Goal: Ask a question: Seek information or help from site administrators or community

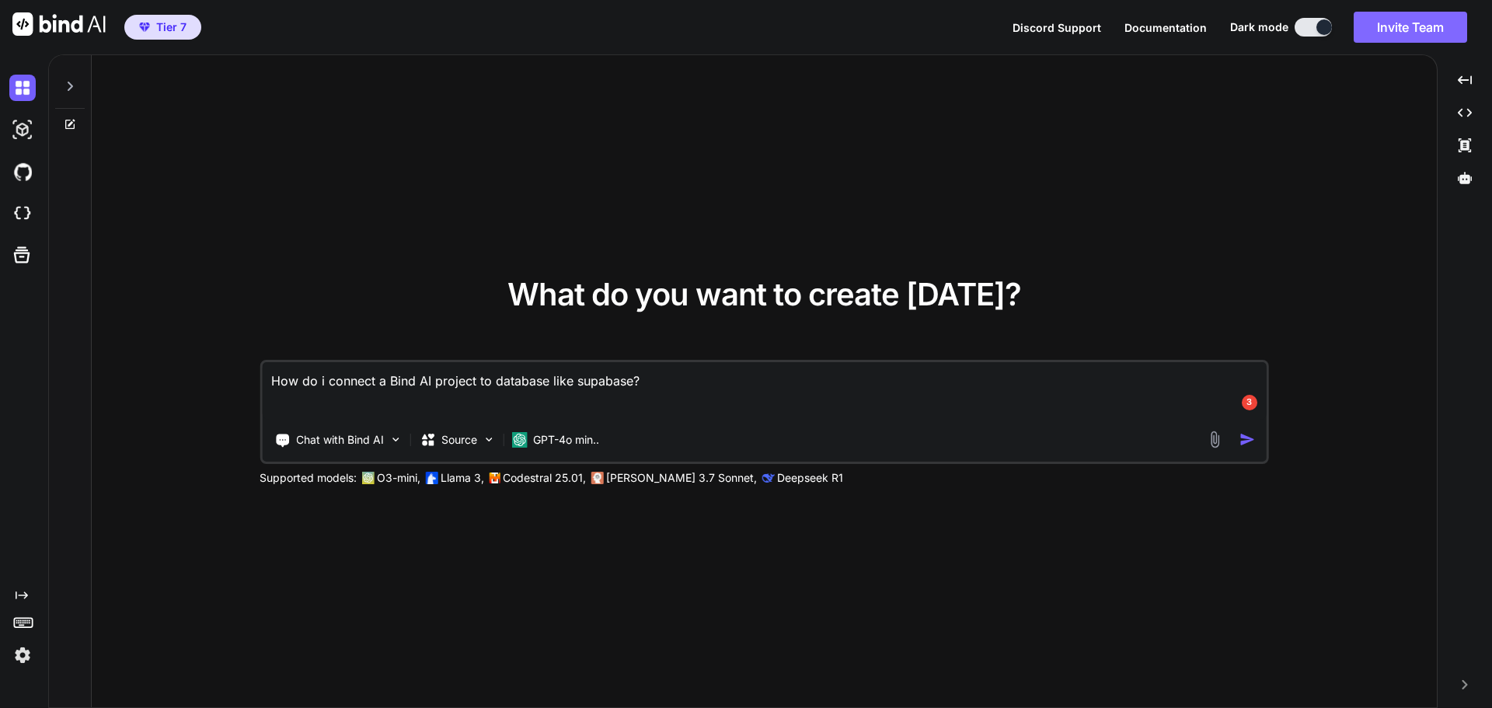
type textarea "x"
drag, startPoint x: 695, startPoint y: 385, endPoint x: 227, endPoint y: 385, distance: 468.5
click at [227, 385] on div "What do you want to create today? How do i connect a Bind AI project to databas…" at bounding box center [764, 381] width 1345 height 653
type textarea "x"
click at [23, 218] on img at bounding box center [22, 213] width 26 height 26
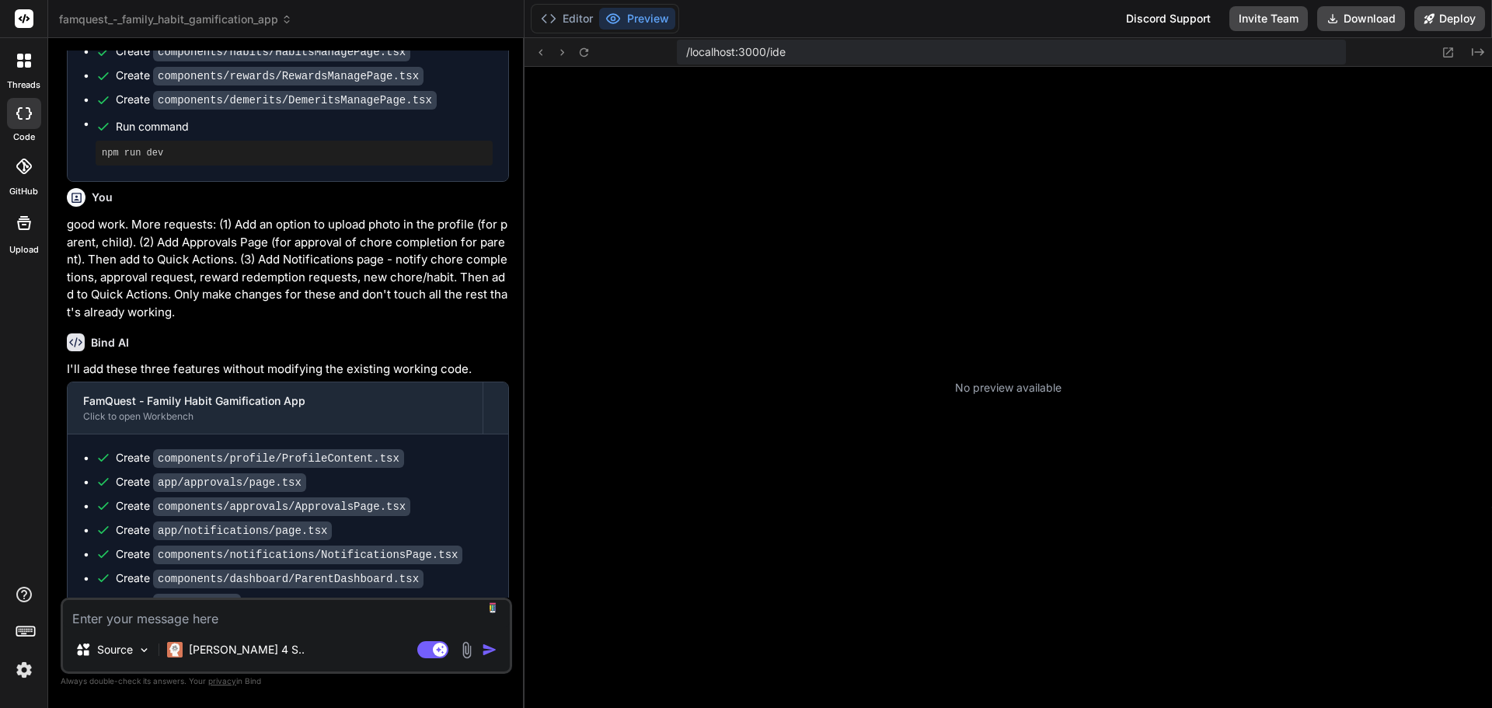
scroll to position [251, 0]
type textarea "x"
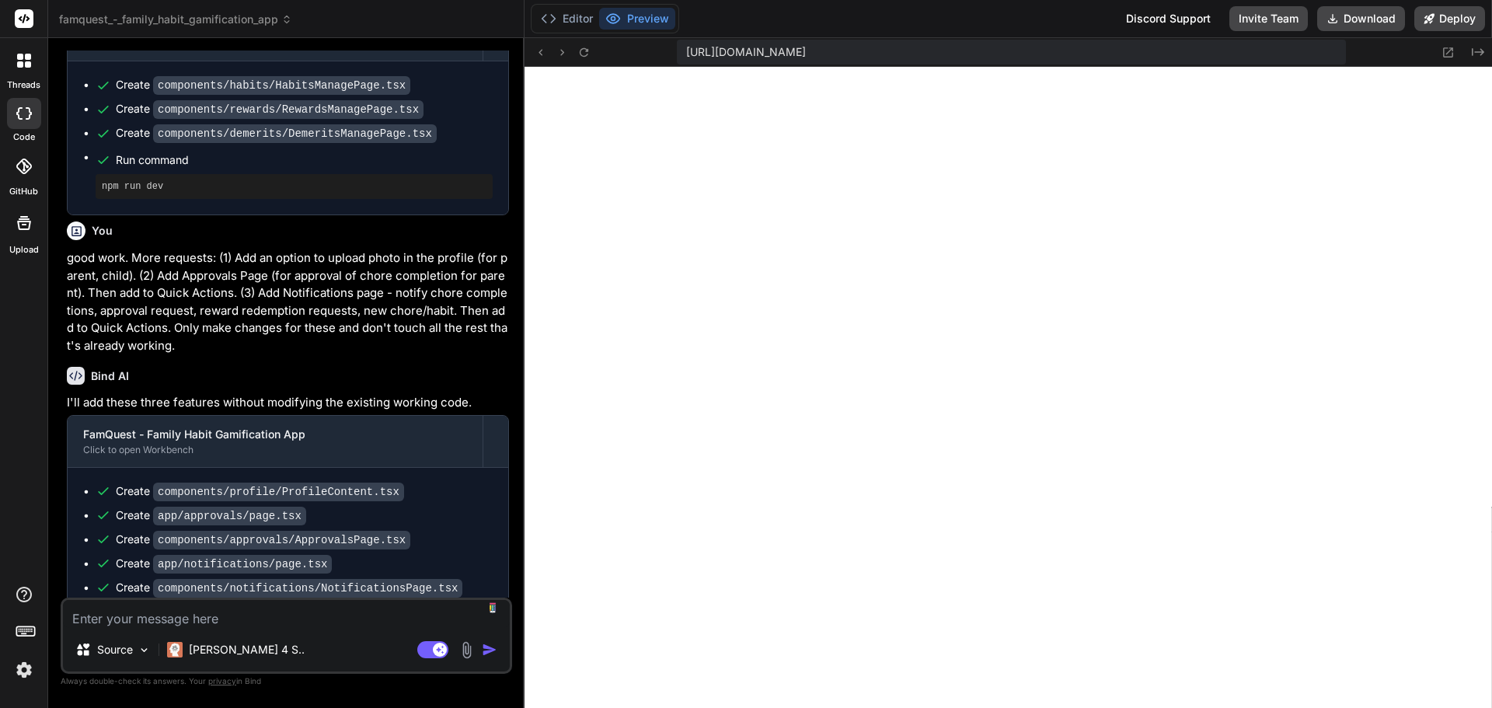
scroll to position [472, 0]
click at [1448, 47] on icon at bounding box center [1447, 52] width 13 height 13
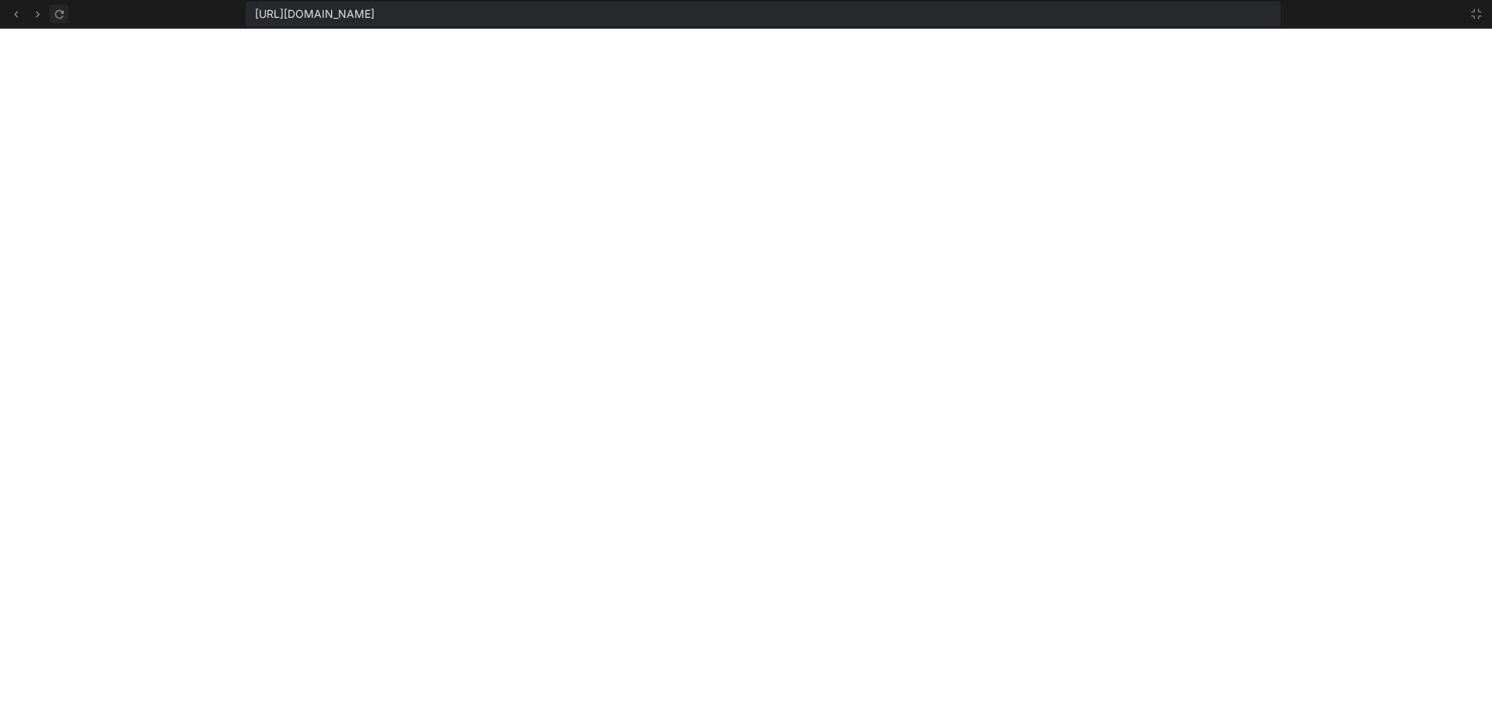
click at [61, 16] on icon at bounding box center [59, 14] width 13 height 13
click at [1478, 14] on icon at bounding box center [1476, 14] width 12 height 12
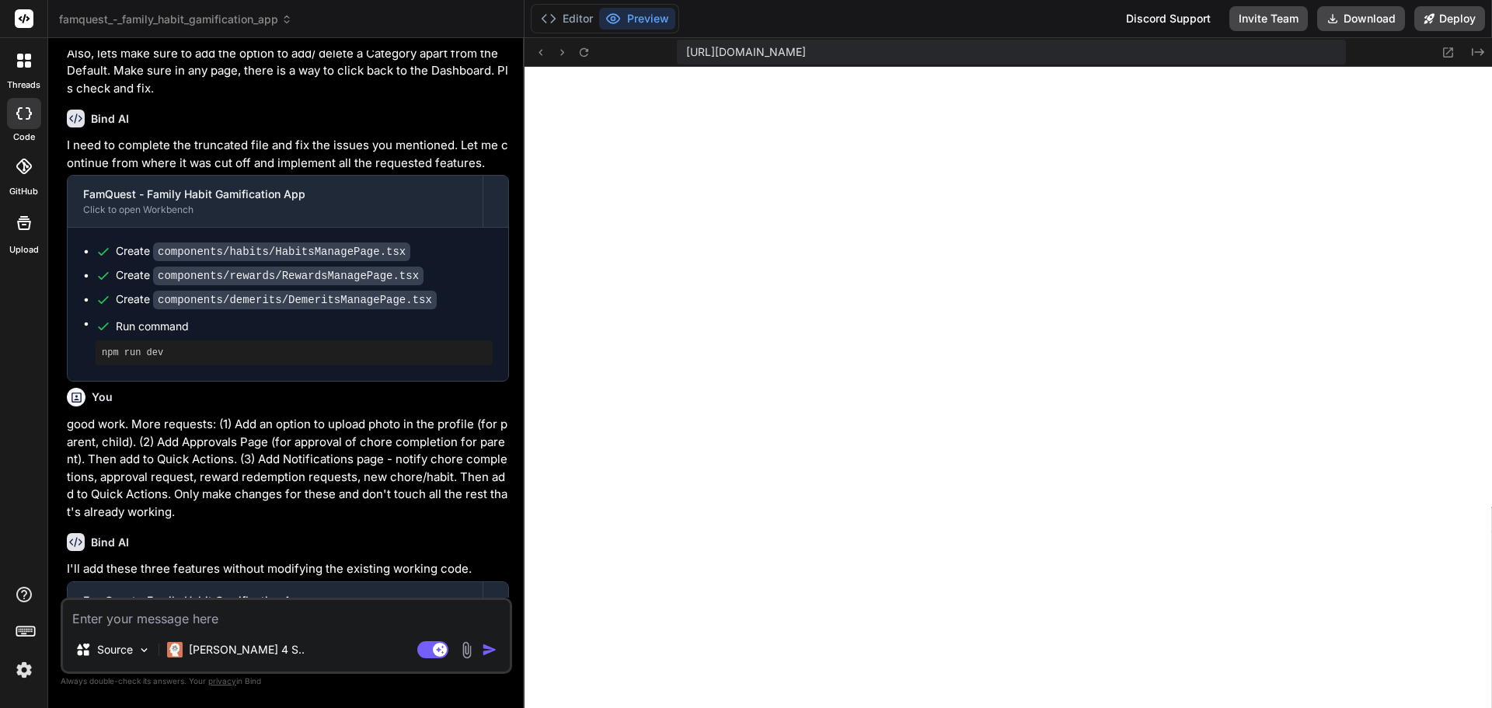
scroll to position [130, 0]
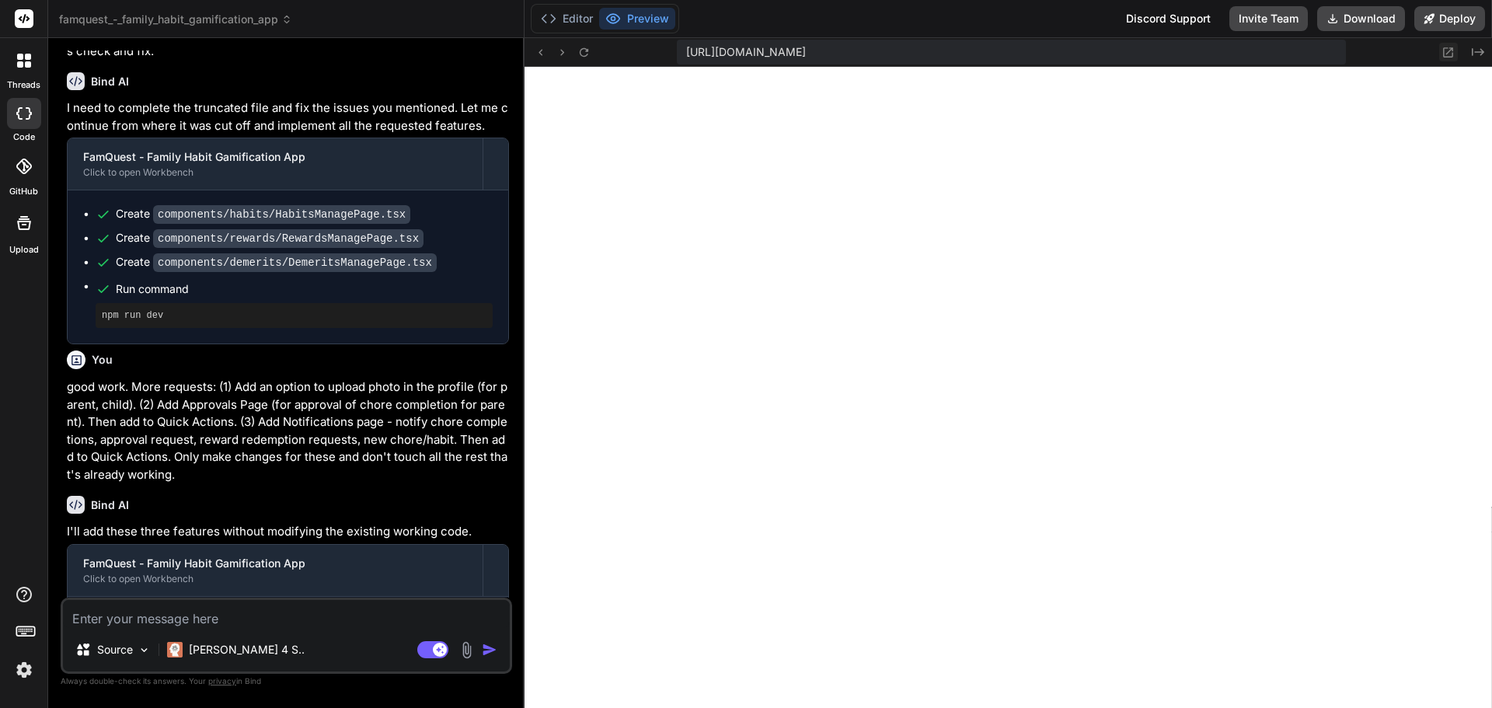
click at [1451, 52] on icon at bounding box center [1447, 52] width 13 height 13
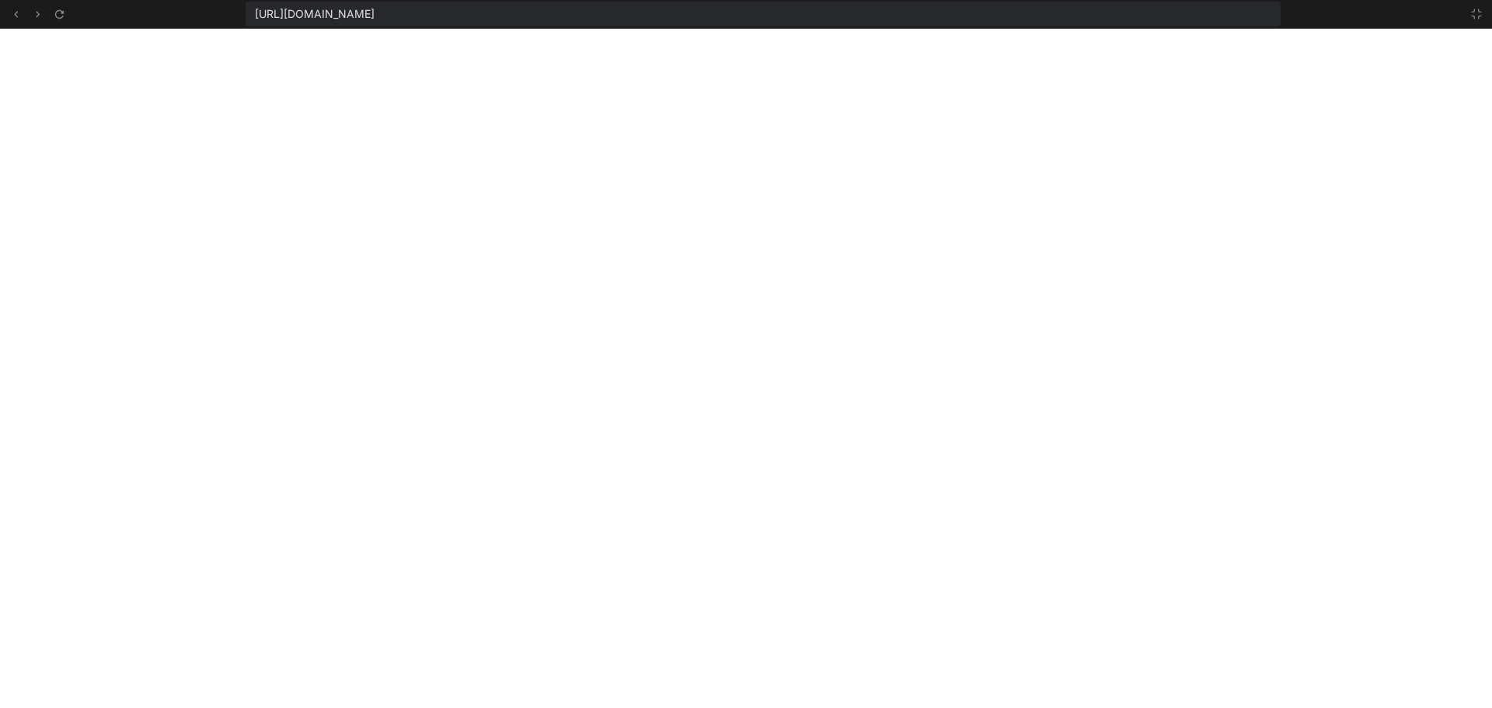
scroll to position [635, 0]
click at [18, 13] on icon at bounding box center [15, 14] width 13 height 13
click at [54, 10] on icon at bounding box center [59, 14] width 13 height 13
click at [1475, 13] on icon at bounding box center [1476, 14] width 12 height 12
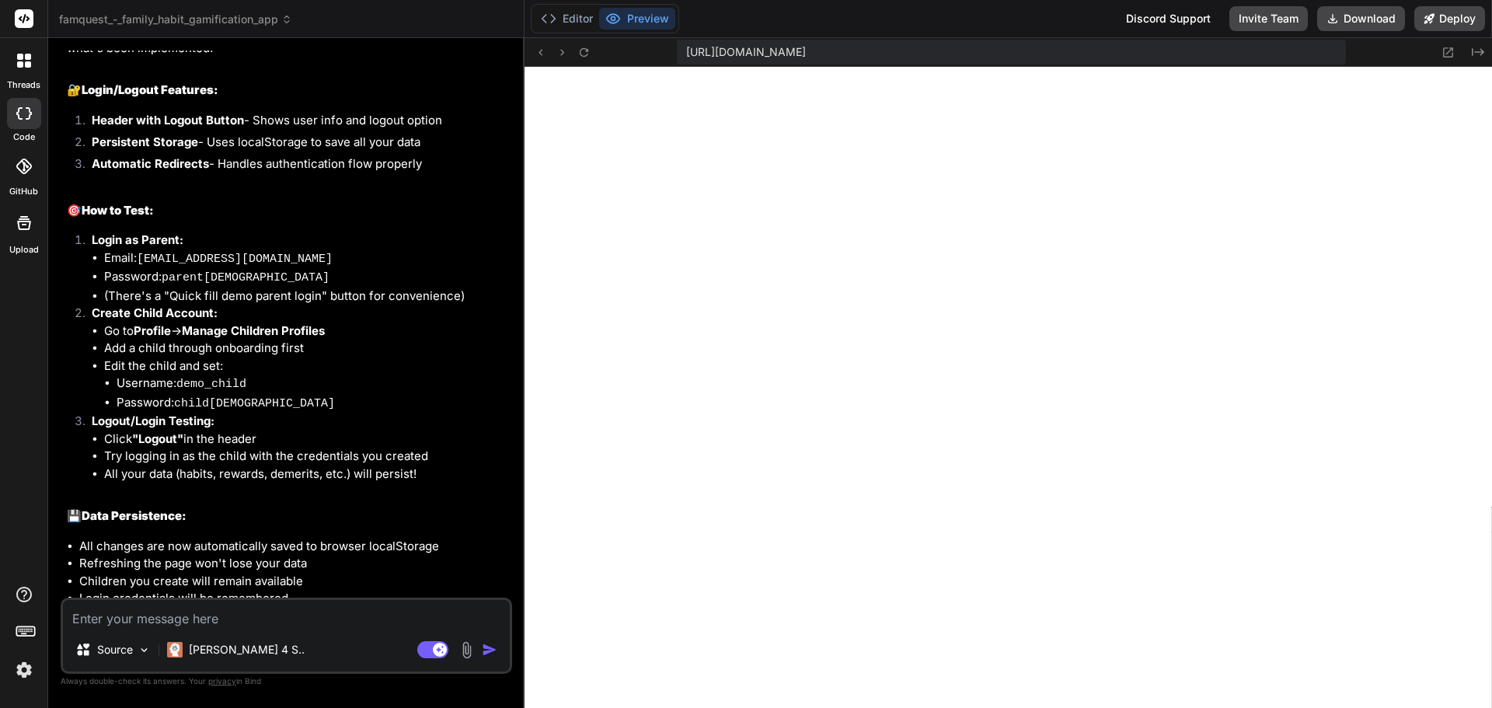
scroll to position [2493, 0]
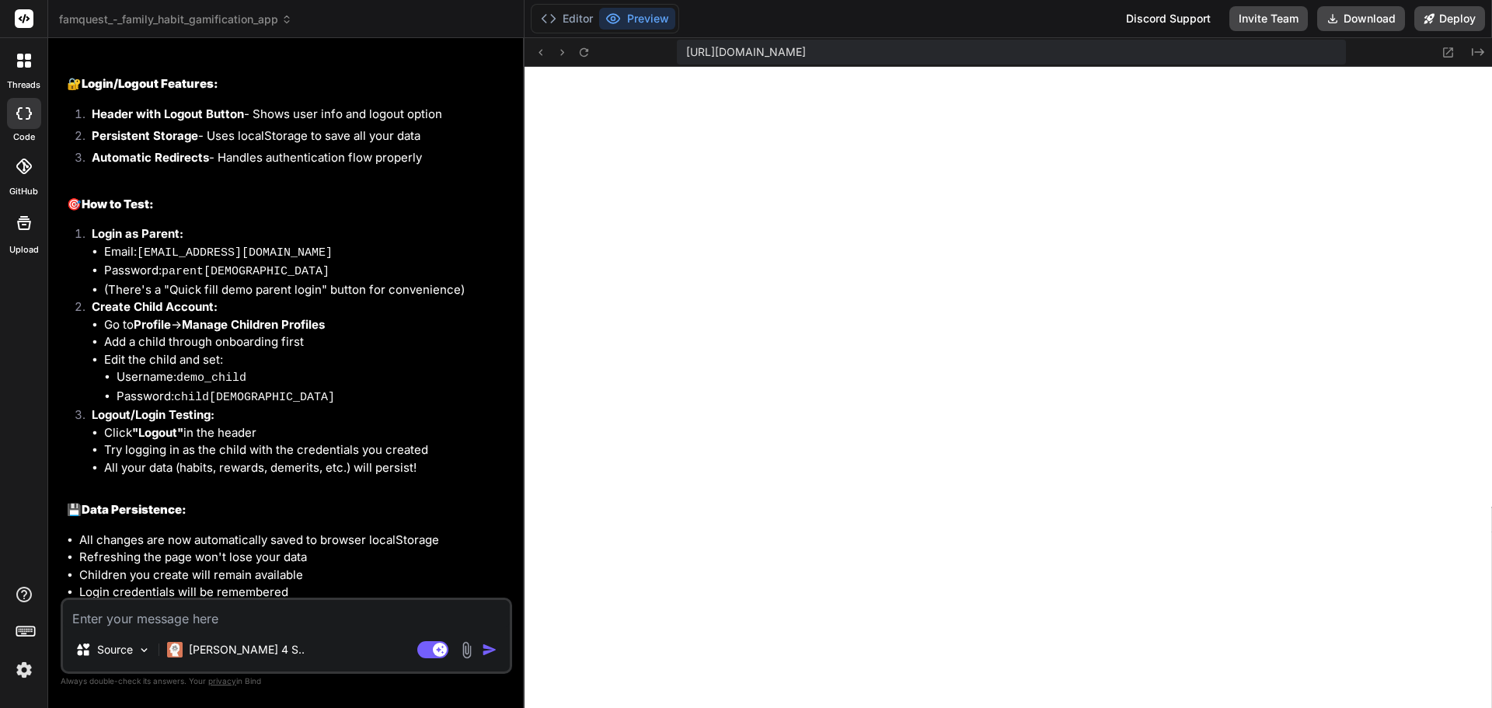
click at [287, 610] on textarea at bounding box center [286, 614] width 447 height 28
type textarea "c"
type textarea "x"
type textarea "can"
type textarea "x"
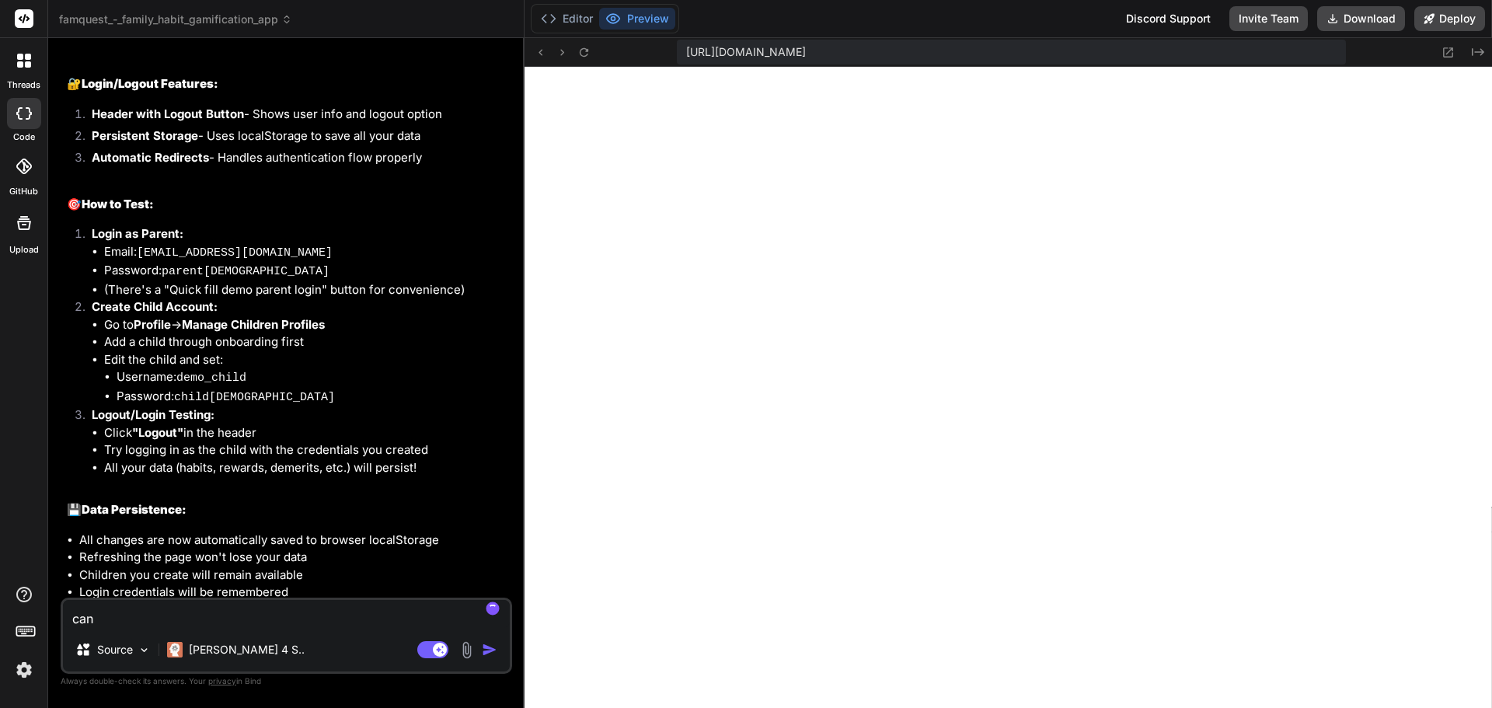
type textarea "can"
type textarea "x"
type textarea "can y"
type textarea "x"
type textarea "can yo"
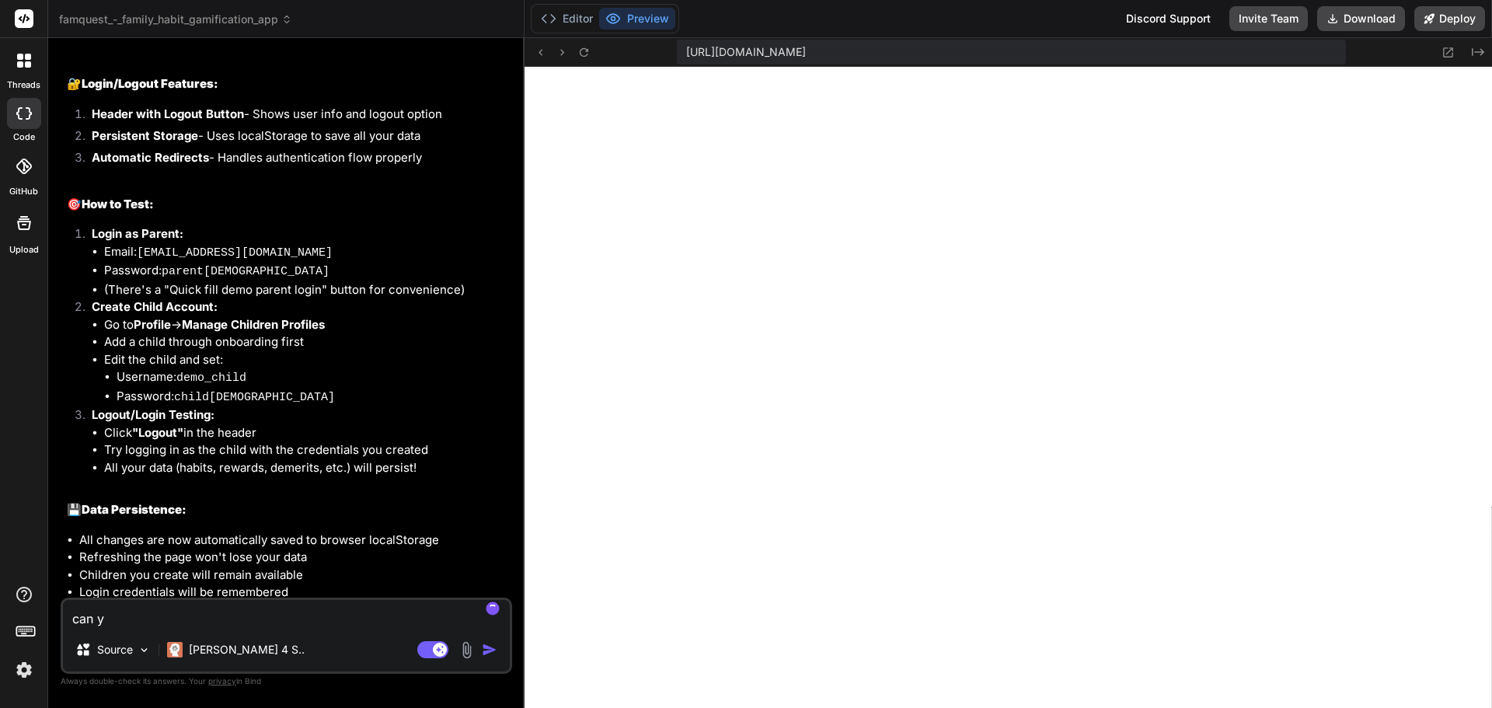
type textarea "x"
type textarea "can you"
type textarea "x"
type textarea "can you"
type textarea "x"
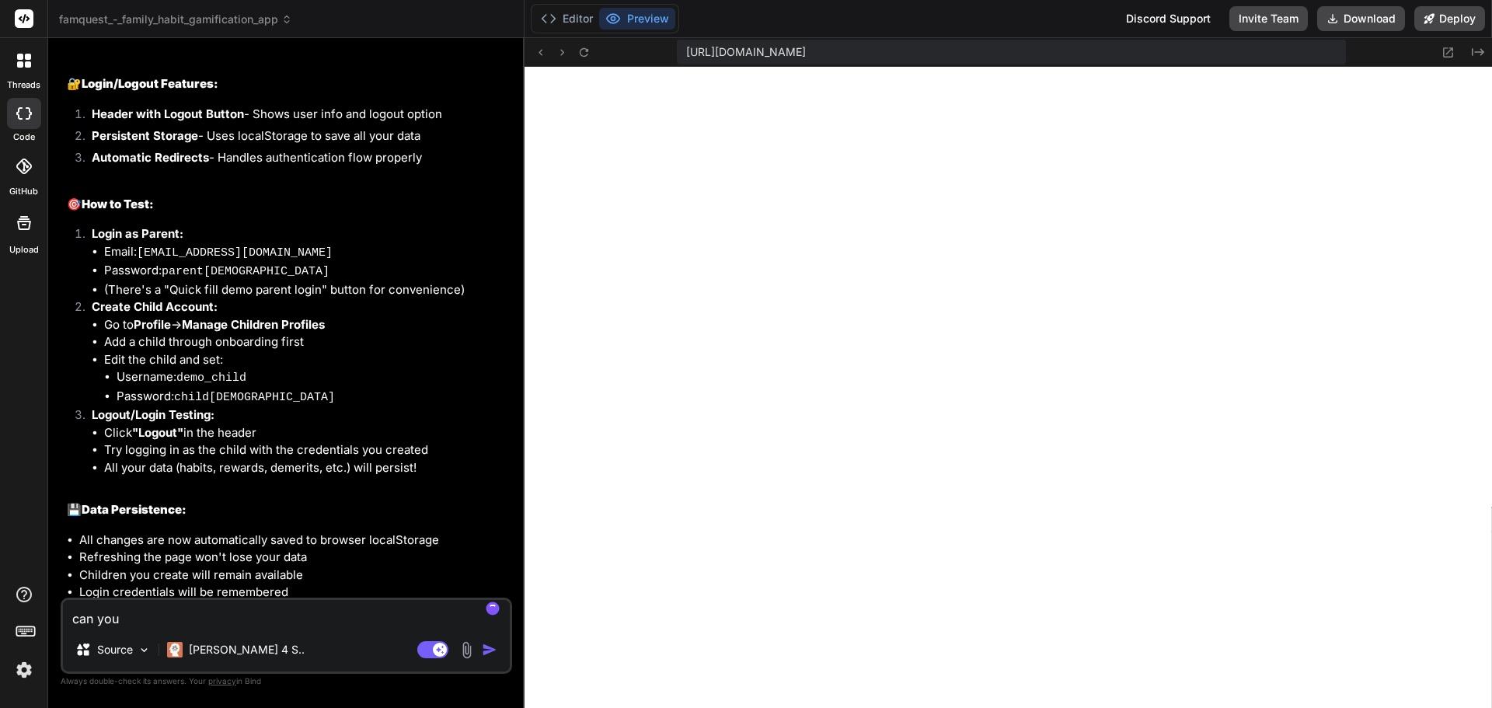
type textarea "can you a"
type textarea "x"
type textarea "can you ad"
type textarea "x"
type textarea "can you add"
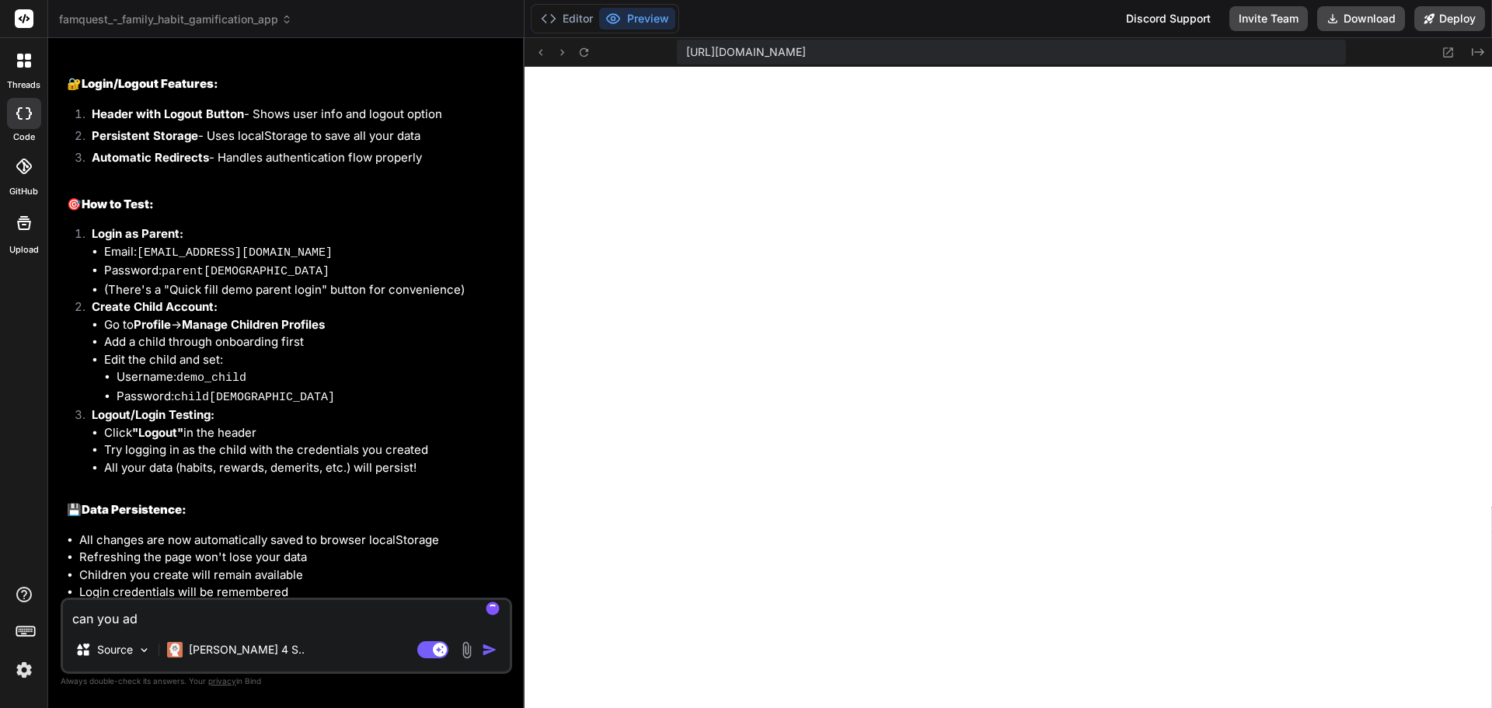
type textarea "x"
type textarea "can you add"
type textarea "x"
type textarea "can you add a"
type textarea "x"
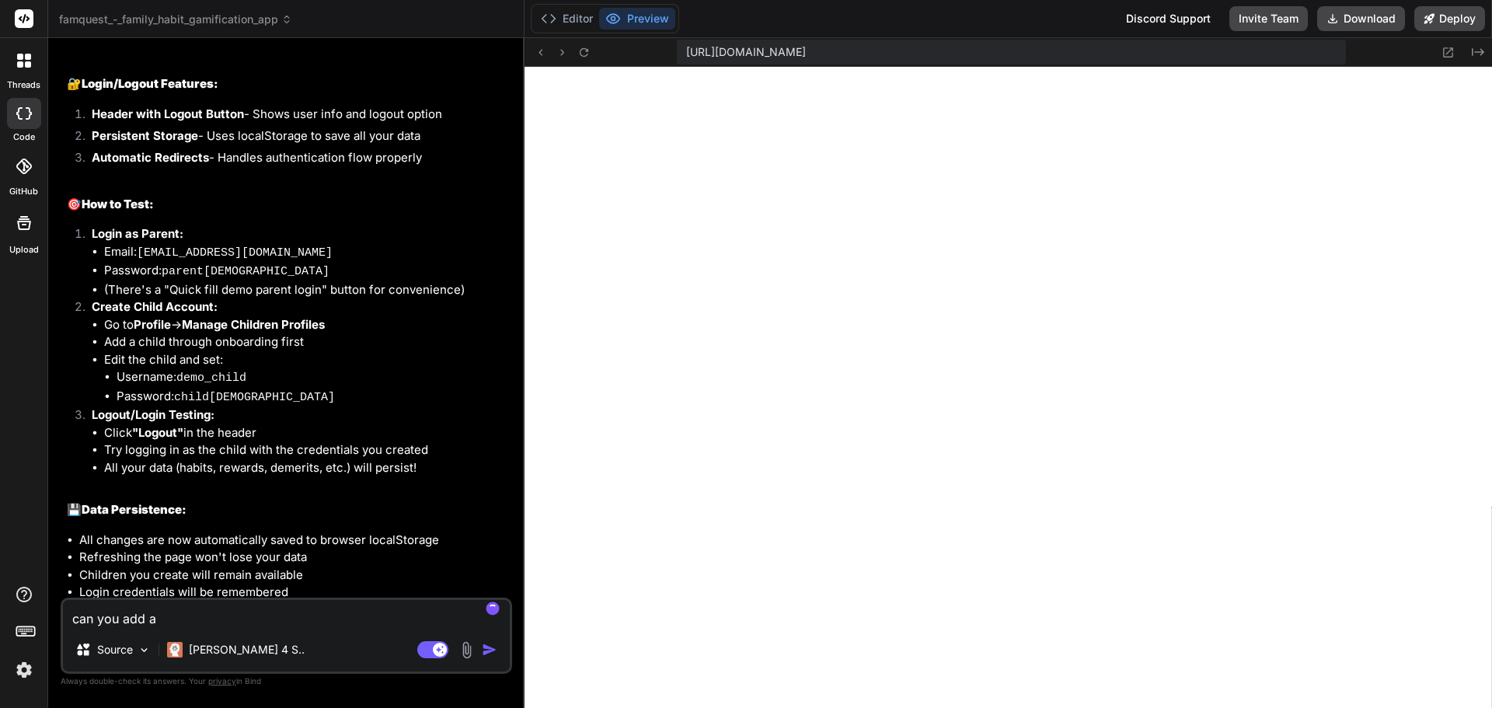
type textarea "can you add a"
type textarea "x"
type textarea "can you add a f"
type textarea "x"
type textarea "can you add a fr"
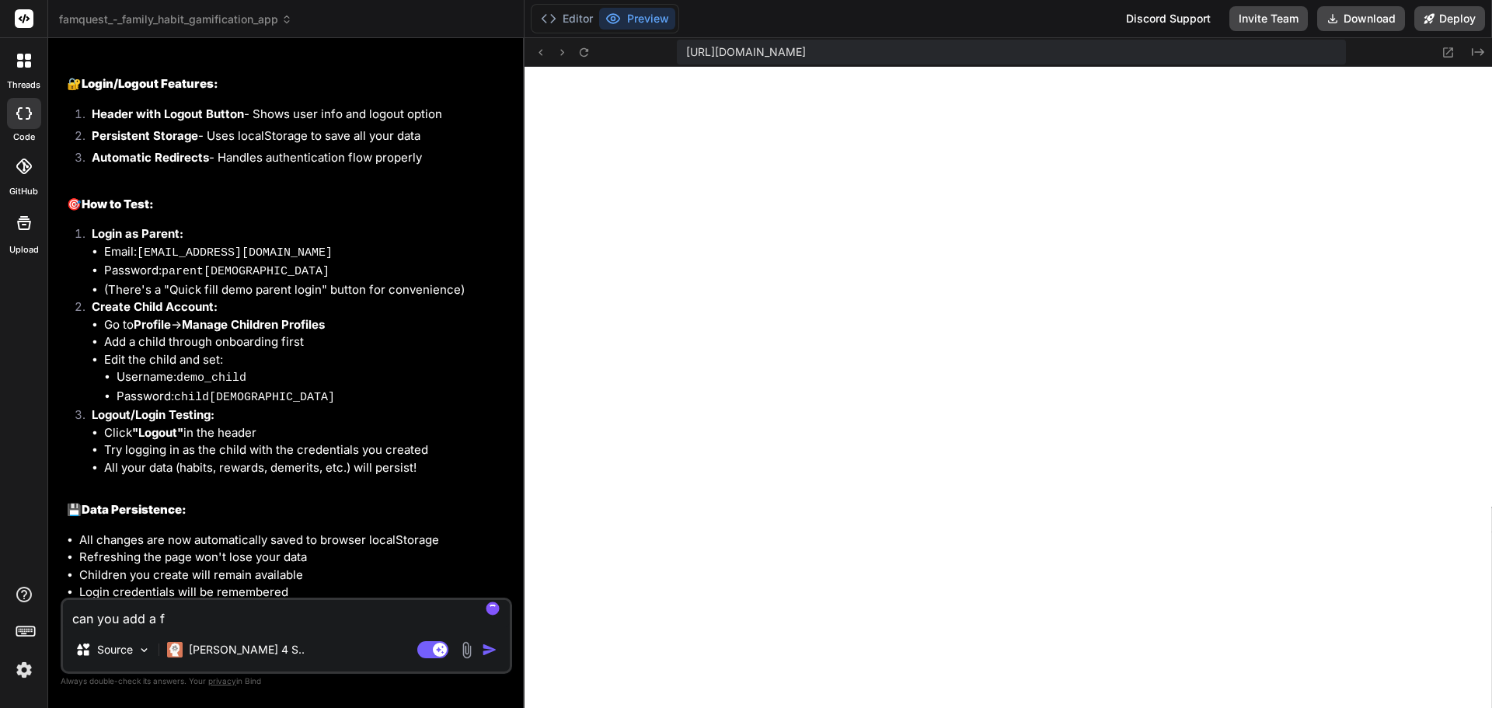
type textarea "x"
type textarea "can you add a fre"
type textarea "x"
type textarea "can you add a freq"
type textarea "x"
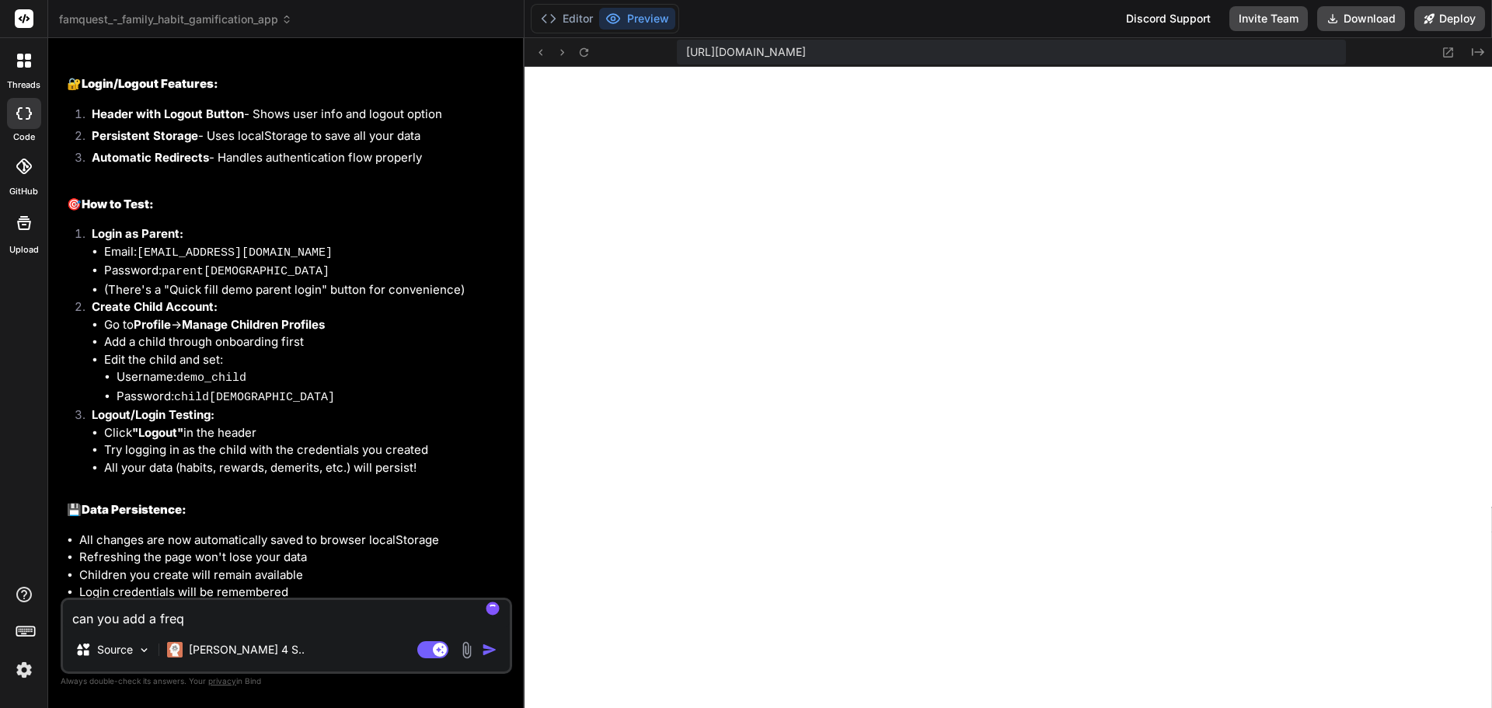
type textarea "can you add a frequ"
type textarea "x"
type textarea "can you add a freque"
type textarea "x"
type textarea "can you add a frequen"
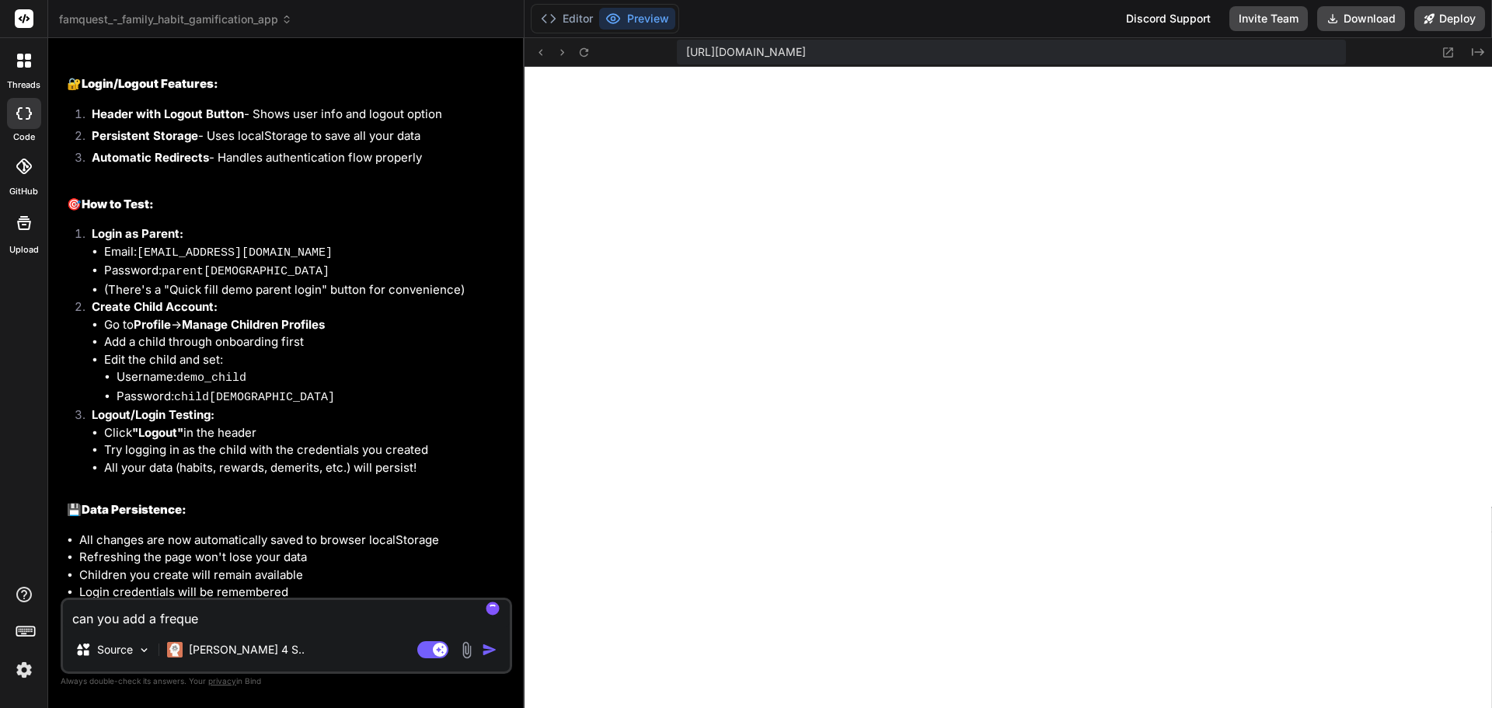
type textarea "x"
type textarea "can you add a frequenc"
type textarea "x"
type textarea "can you add a frequency"
type textarea "x"
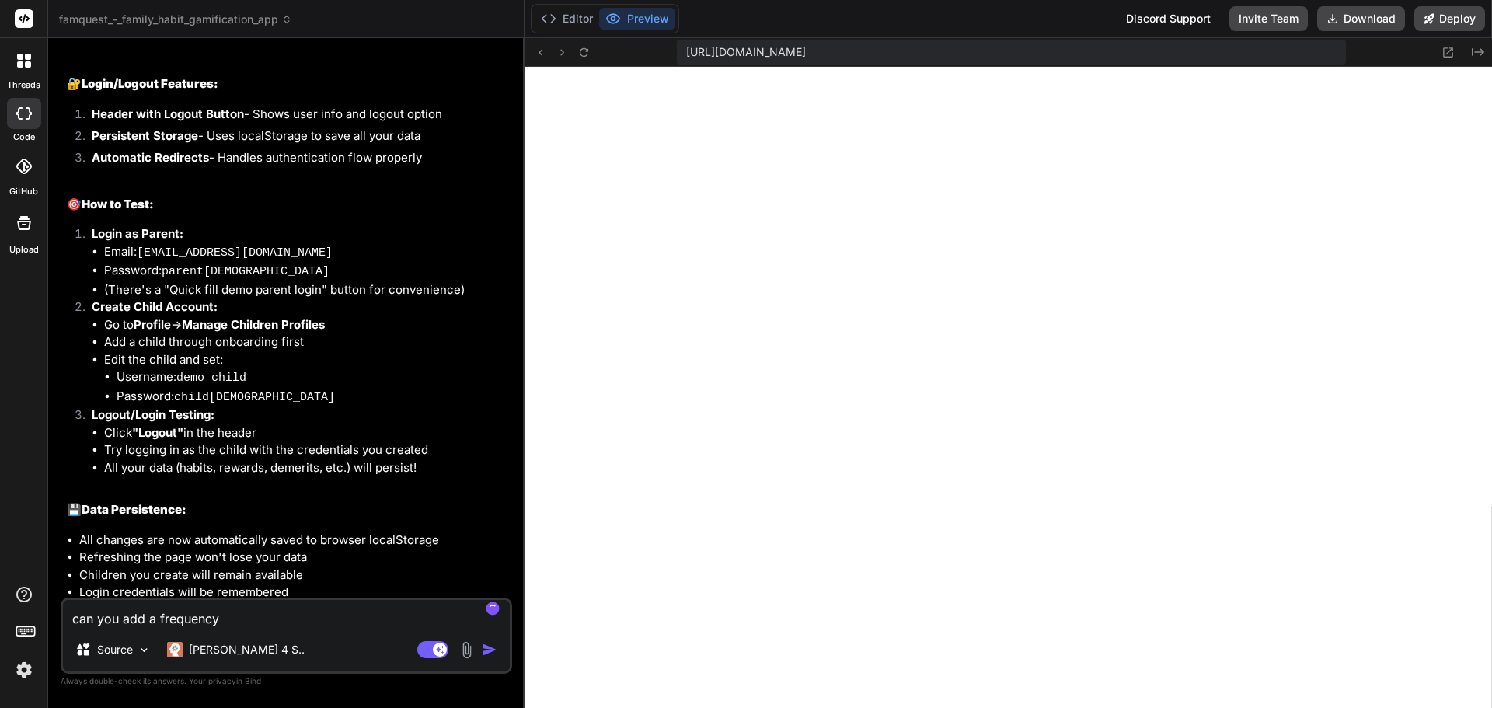
type textarea "can you add a frequency"
type textarea "x"
type textarea "can you add a frequency o"
type textarea "x"
type textarea "can you add a frequency op"
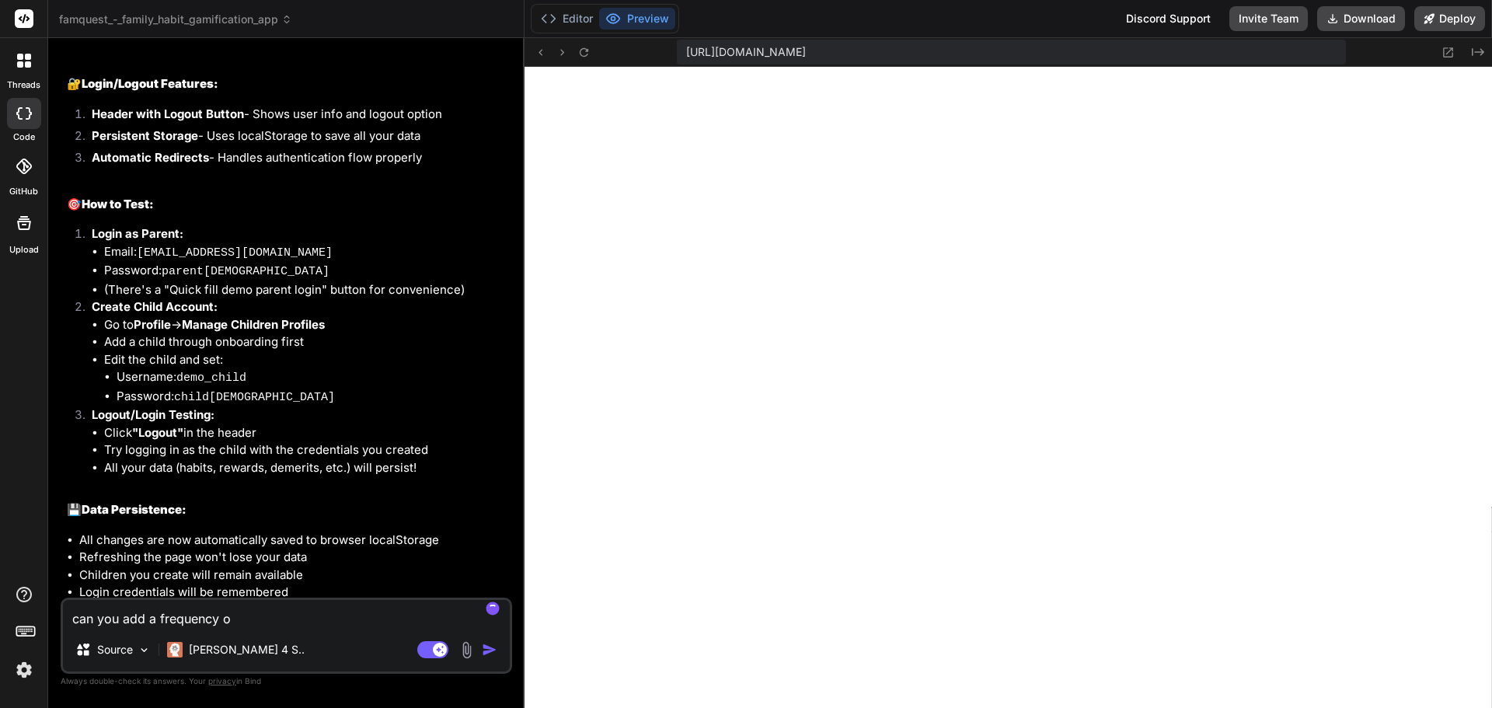
type textarea "x"
type textarea "can you add a frequency opt"
type textarea "x"
type textarea "can you add a frequency opti"
type textarea "x"
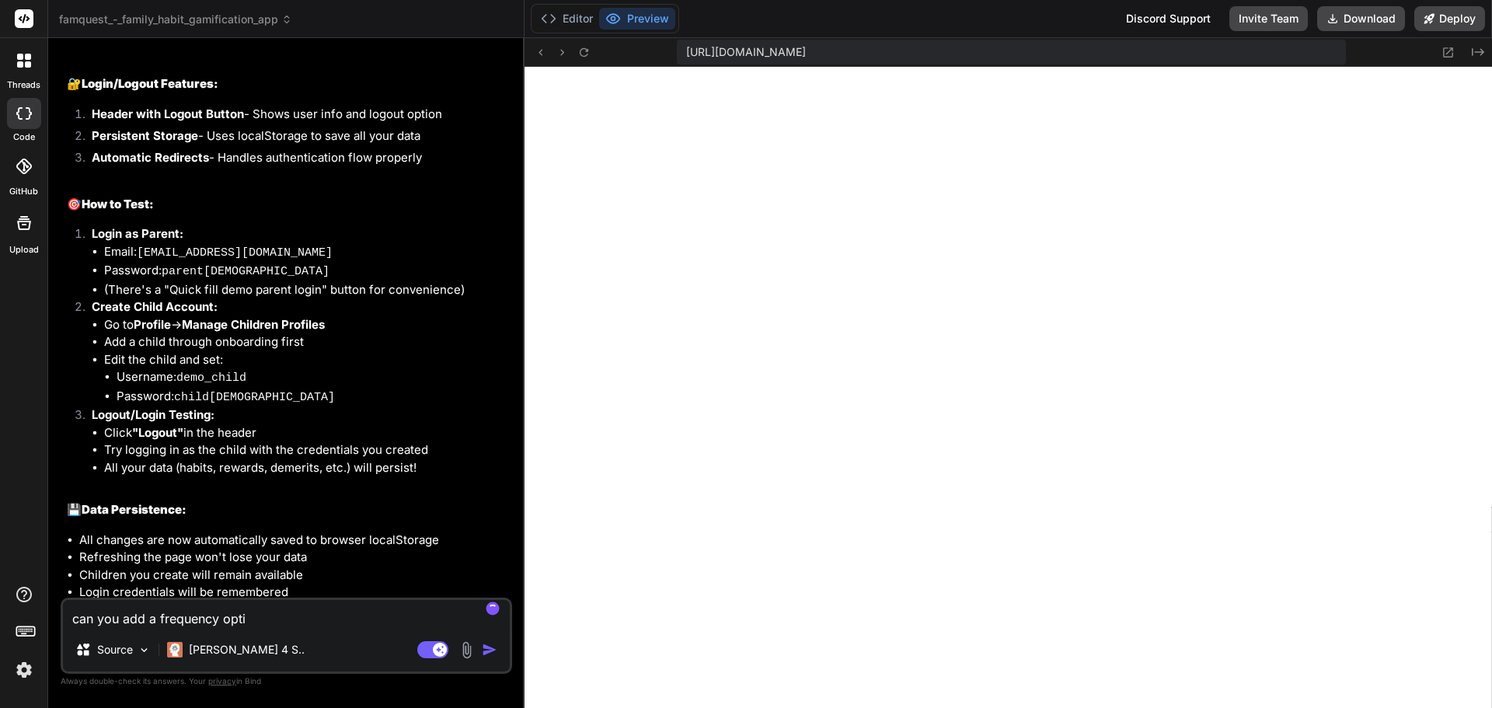
type textarea "can you add a frequency optio"
type textarea "x"
type textarea "can you add a frequency option"
type textarea "x"
type textarea "can you add a frequency option"
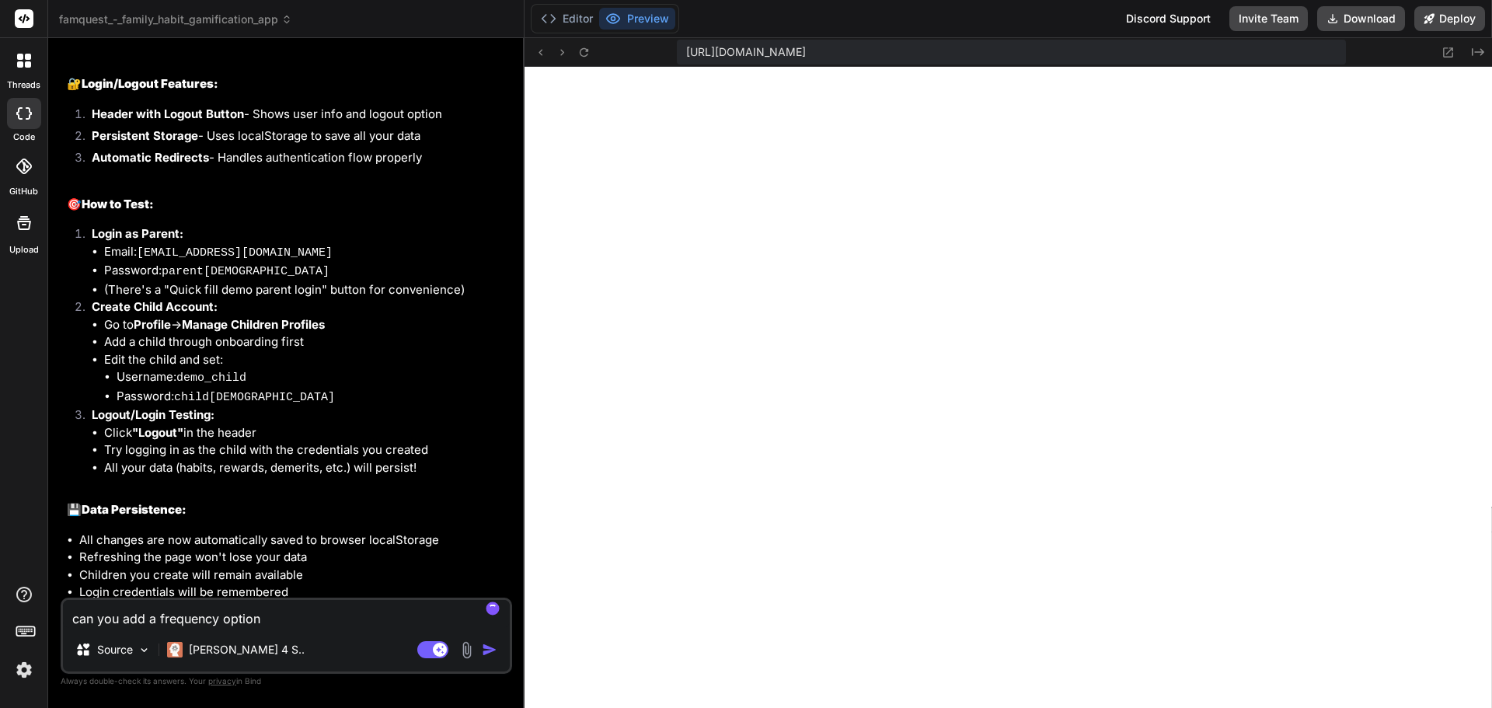
type textarea "x"
type textarea "can you add a frequency option f"
type textarea "x"
type textarea "can you add a frequency option fo"
type textarea "x"
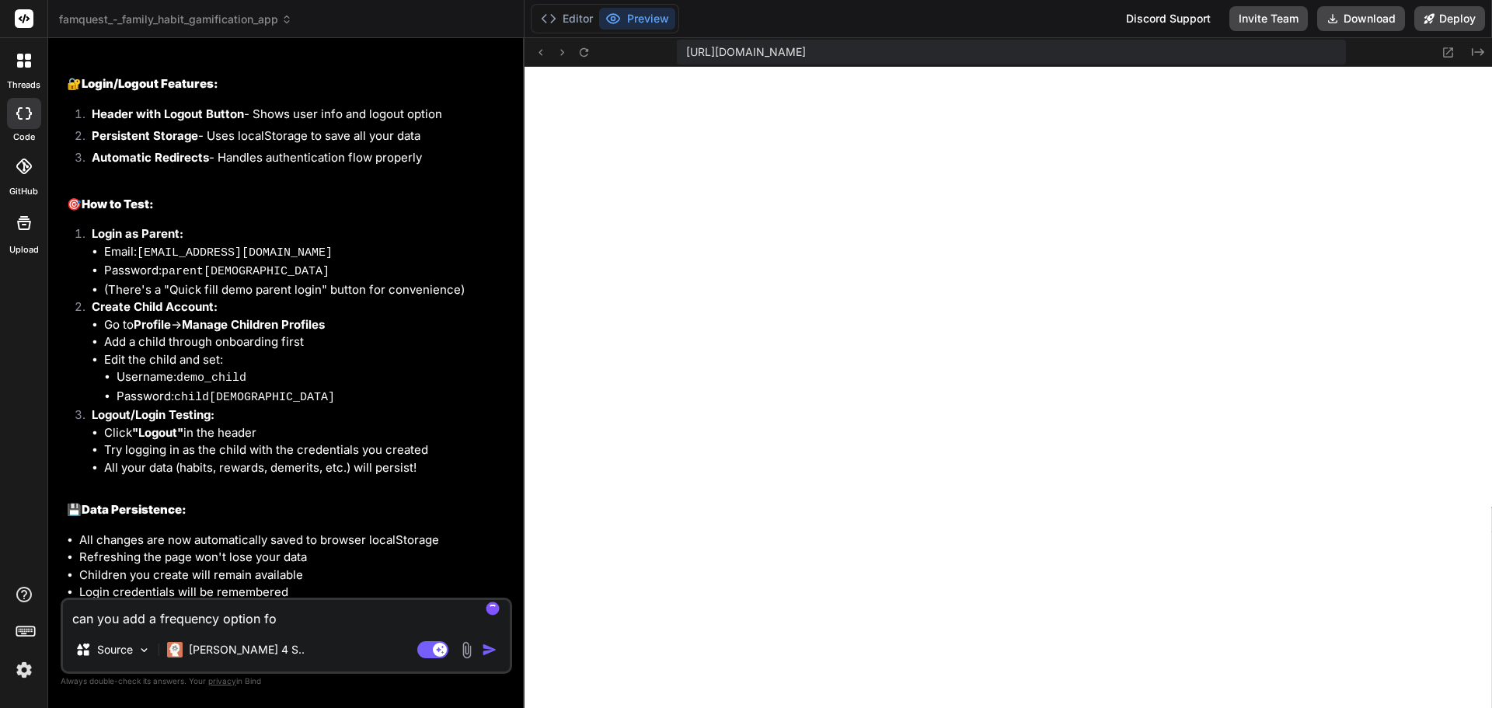
type textarea "can you add a frequency option for"
type textarea "x"
type textarea "can you add a frequency option for"
type textarea "x"
type textarea "can you add a frequency option for a"
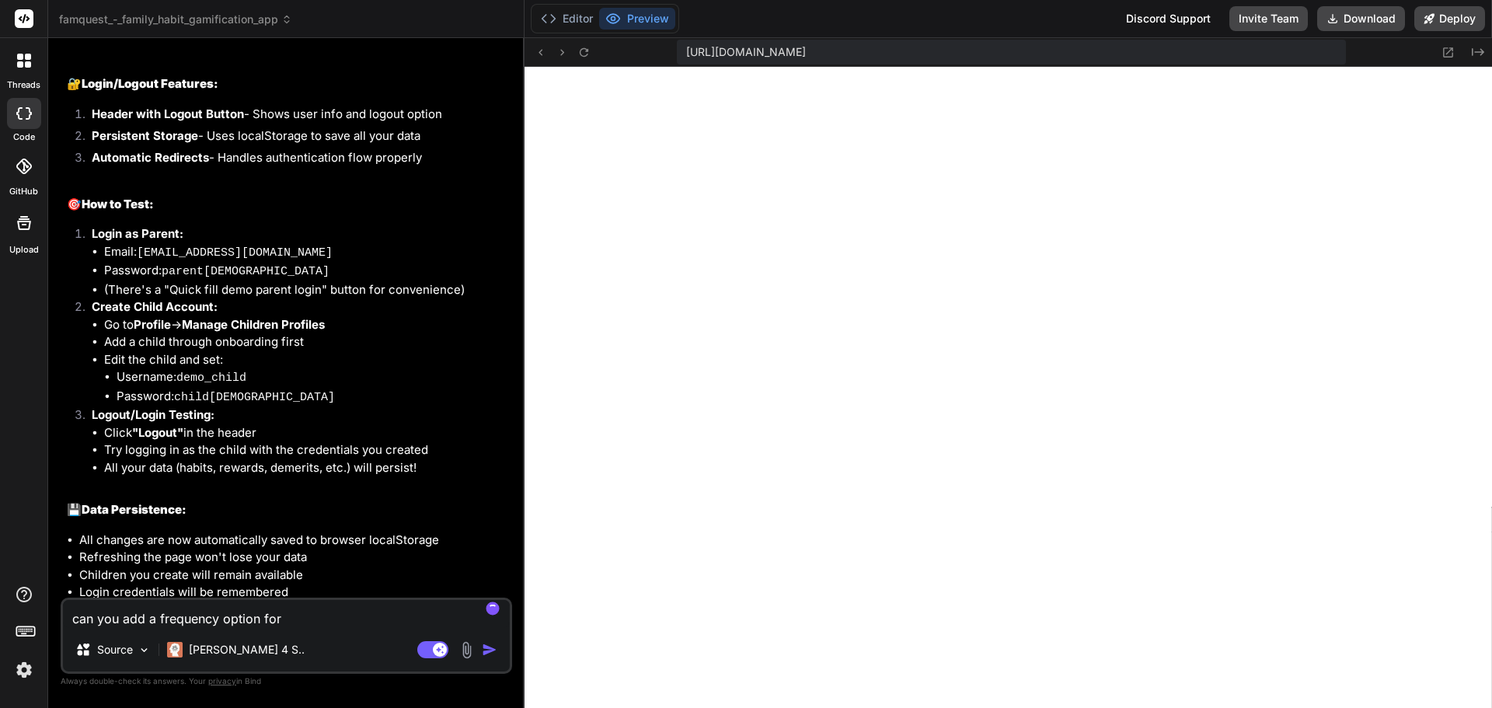
type textarea "x"
type textarea "can you add a frequency option for a"
type textarea "x"
type textarea "can you add a frequency option for a h"
type textarea "x"
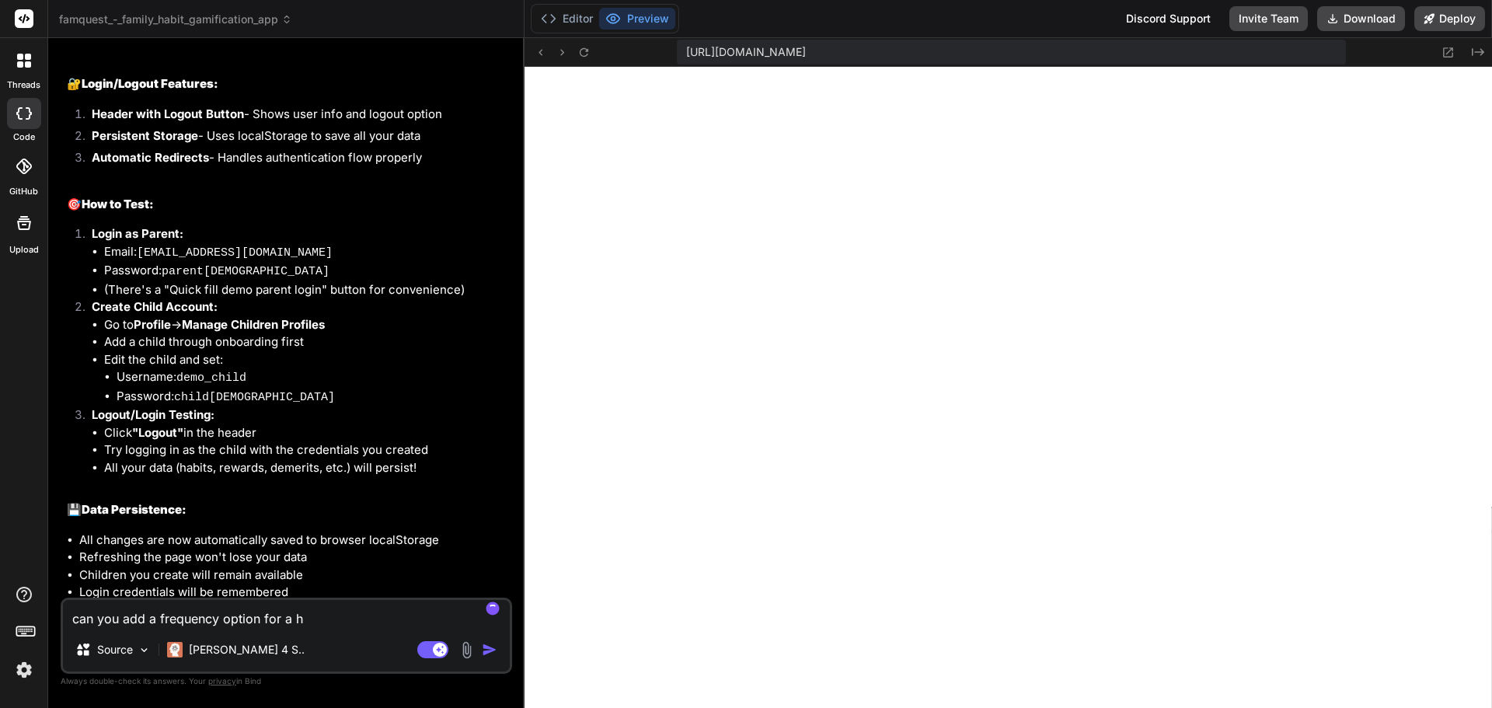
type textarea "can you add a frequency option for a ha"
type textarea "x"
type textarea "can you add a frequency option for a hab"
type textarea "x"
type textarea "can you add a frequency option for a habi"
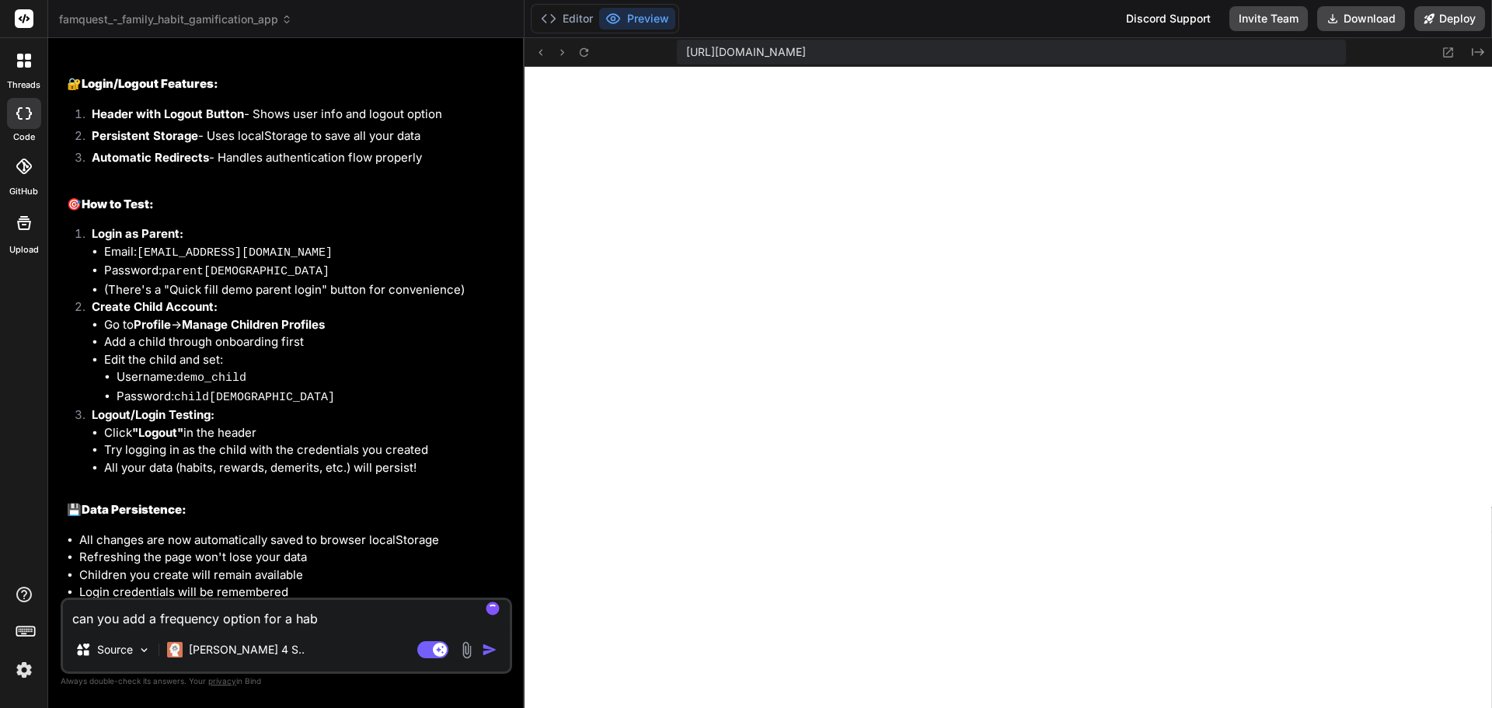
type textarea "x"
type textarea "can you add a frequency option for a habit"
type textarea "x"
type textarea "can you add a frequency option for a habit/"
type textarea "x"
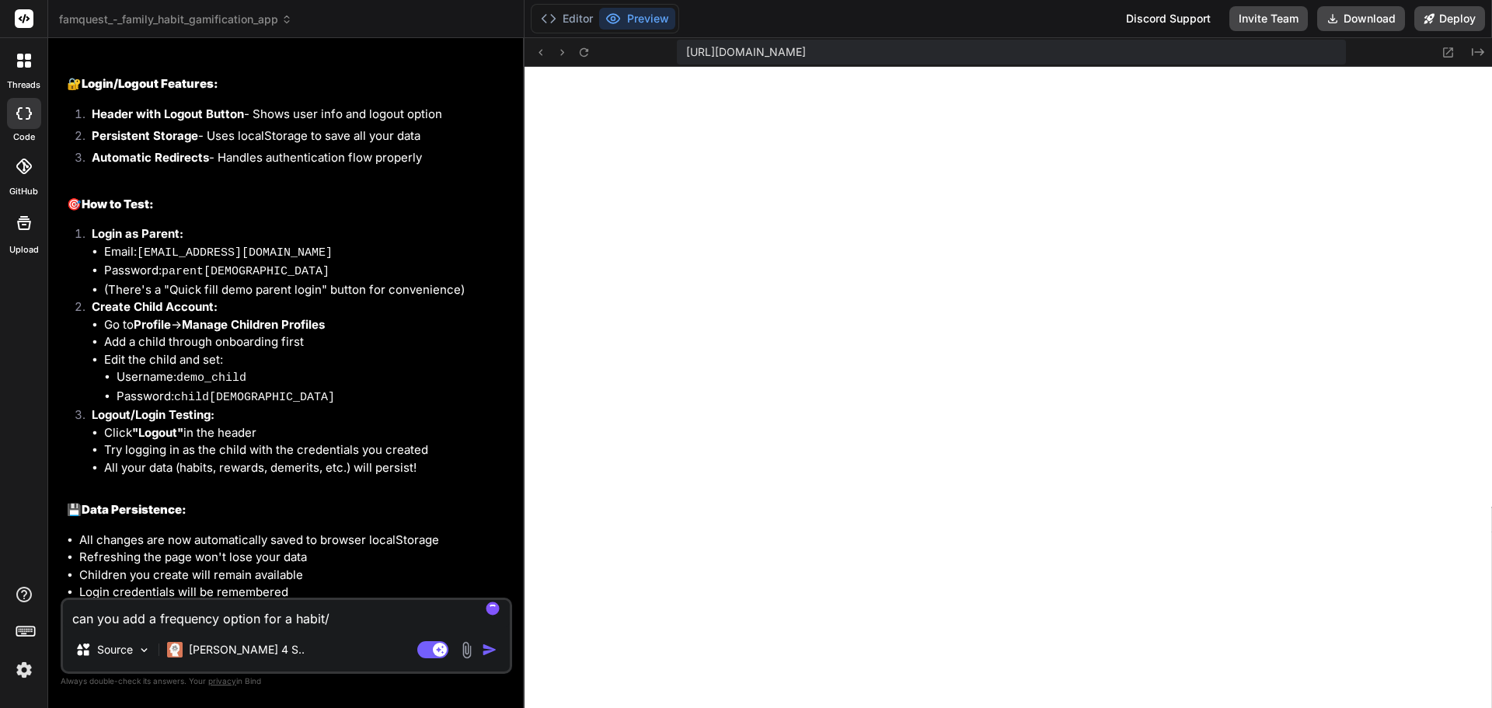
type textarea "can you add a frequency option for a habit/"
type textarea "x"
type textarea "can you add a frequency option for a habit/ c"
type textarea "x"
type textarea "can you add a frequency option for a habit/ ch"
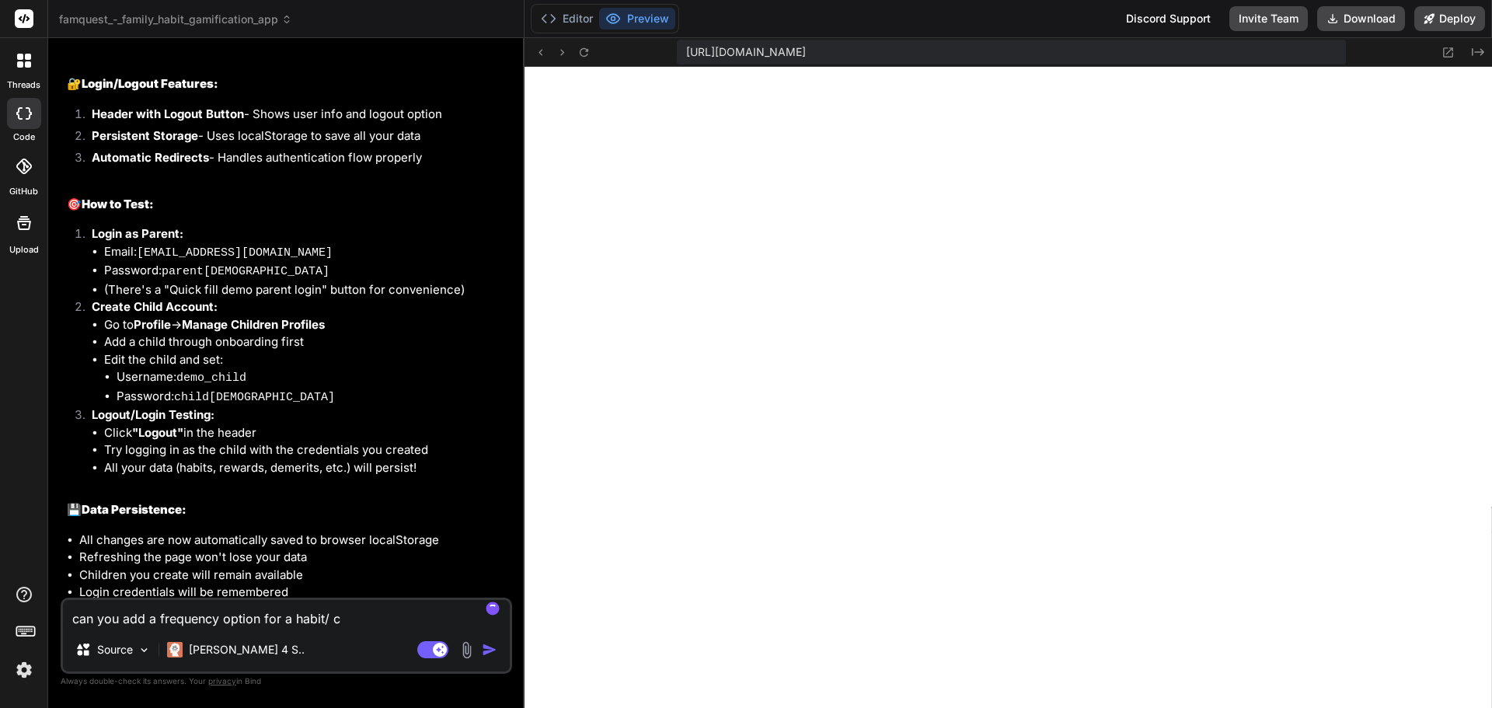
type textarea "x"
type textarea "can you add a frequency option for a habit/ cho"
type textarea "x"
type textarea "can you add a frequency option for a habit/ chor"
type textarea "x"
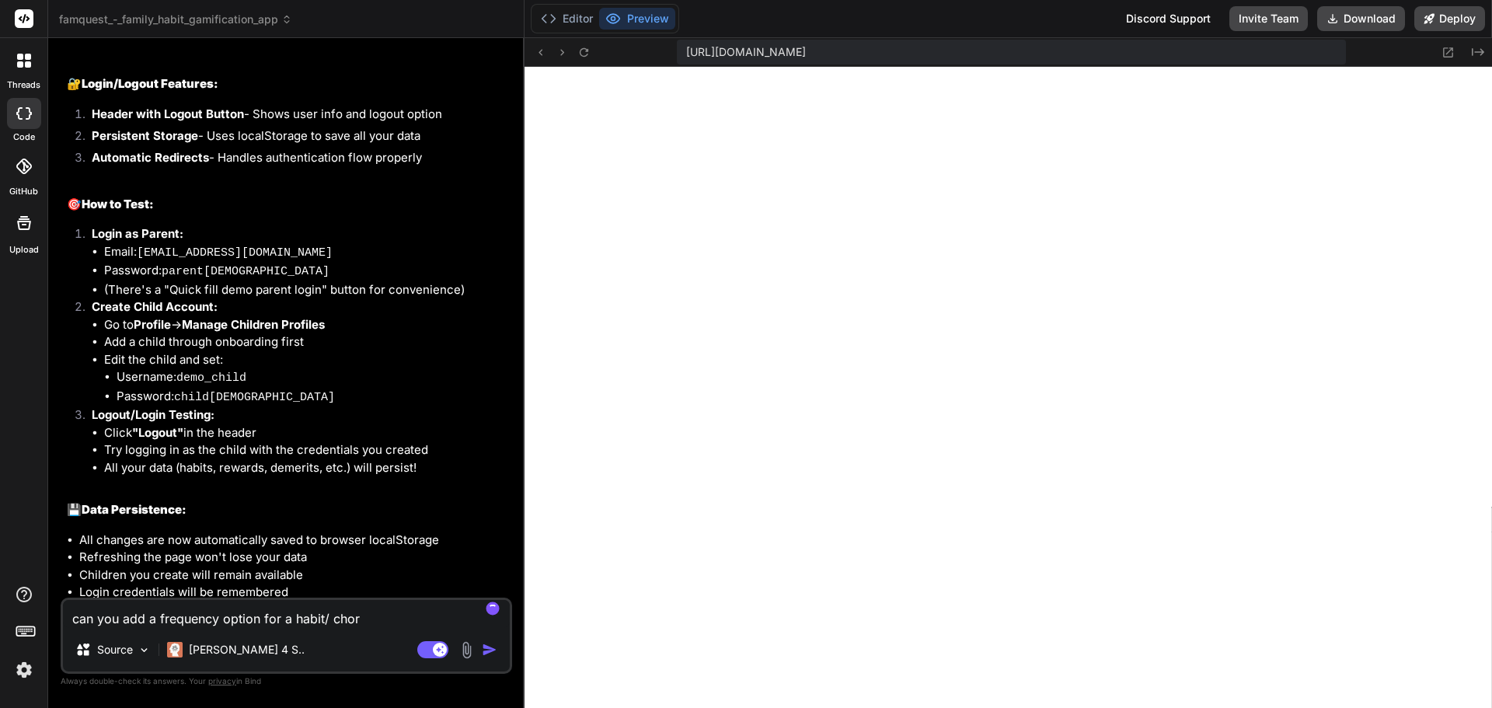
type textarea "can you add a frequency option for a habit/ chore"
type textarea "x"
type textarea "can you add a frequency option for a habit/ chore"
type textarea "x"
type textarea "can you add a frequency option for a habit/ chore -"
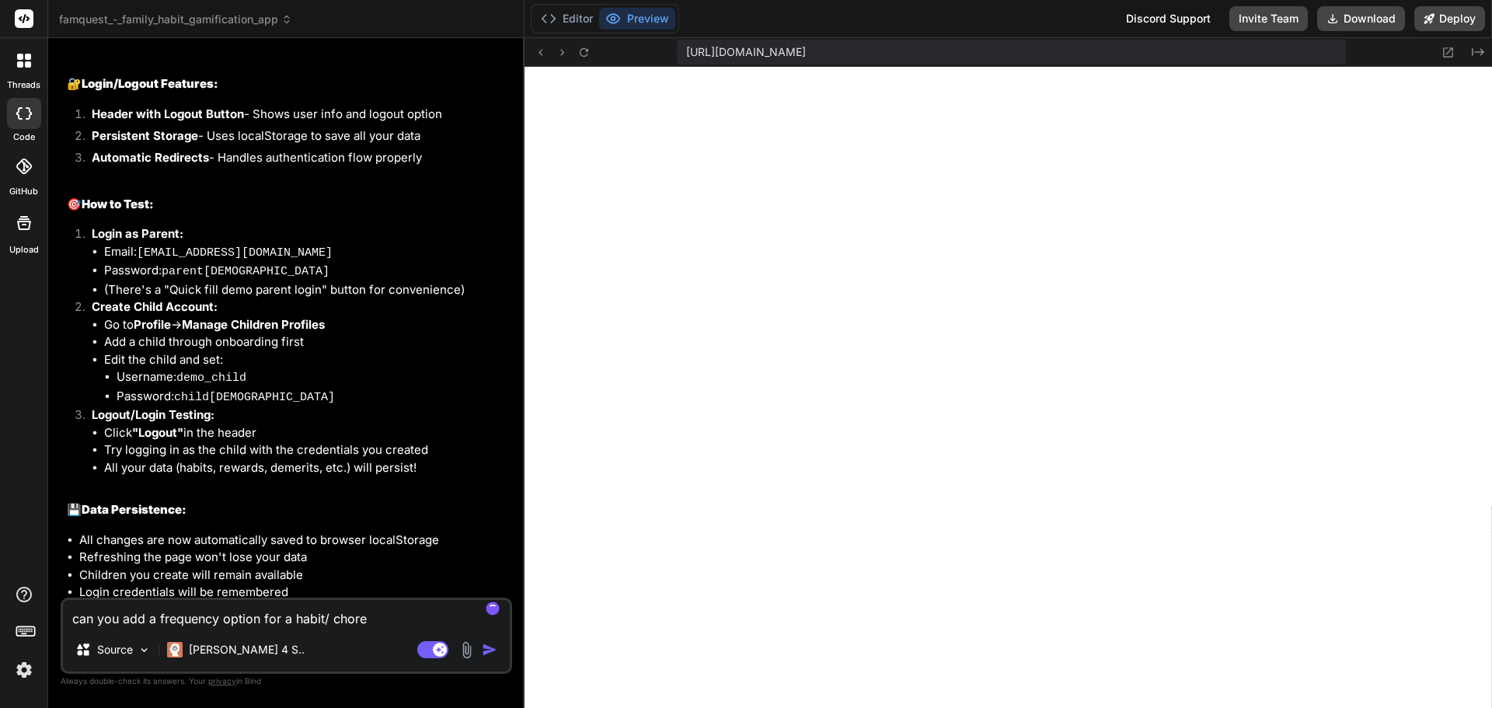
type textarea "x"
type textarea "can you add a frequency option for a habit/ chore -"
type textarea "x"
type textarea "can you add a frequency option for a habit/ chore - w"
type textarea "x"
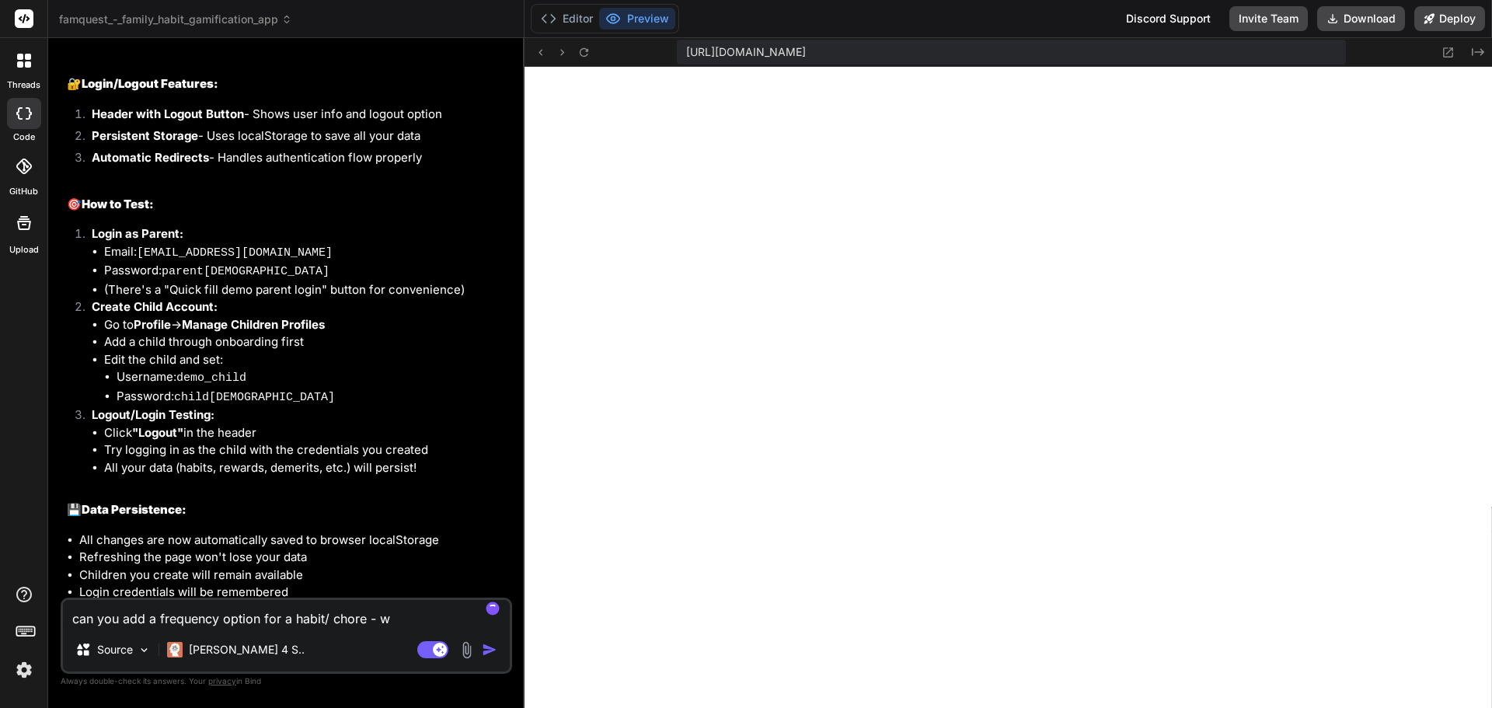
type textarea "can you add a frequency option for a habit/ chore - we"
type textarea "x"
type textarea "can you add a frequency option for a habit/ chore - wea"
type textarea "x"
type textarea "can you add a frequency option for a habit/ chore - weat"
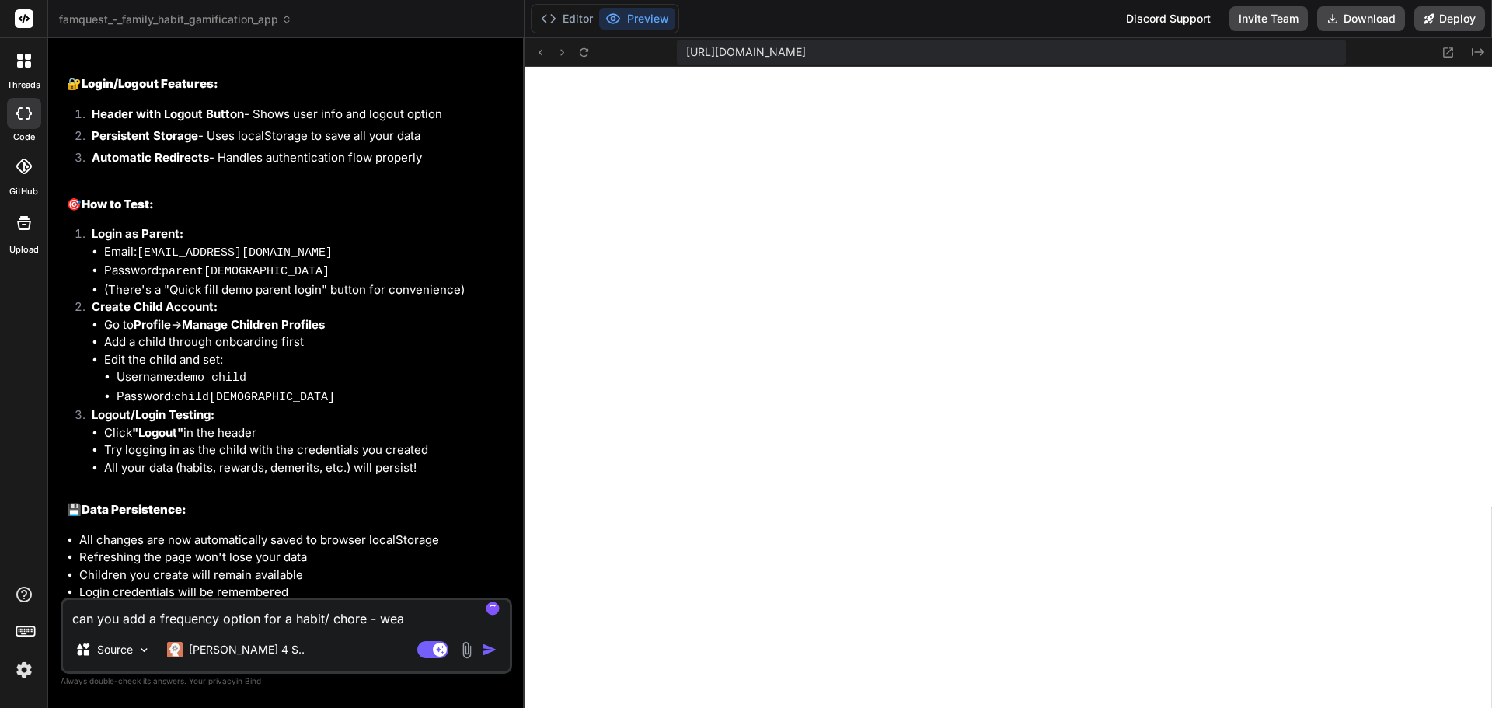
type textarea "x"
type textarea "can you add a frequency option for a habit/ chore - weath"
type textarea "x"
type textarea "can you add a frequency option for a habit/ chore - weat"
type textarea "x"
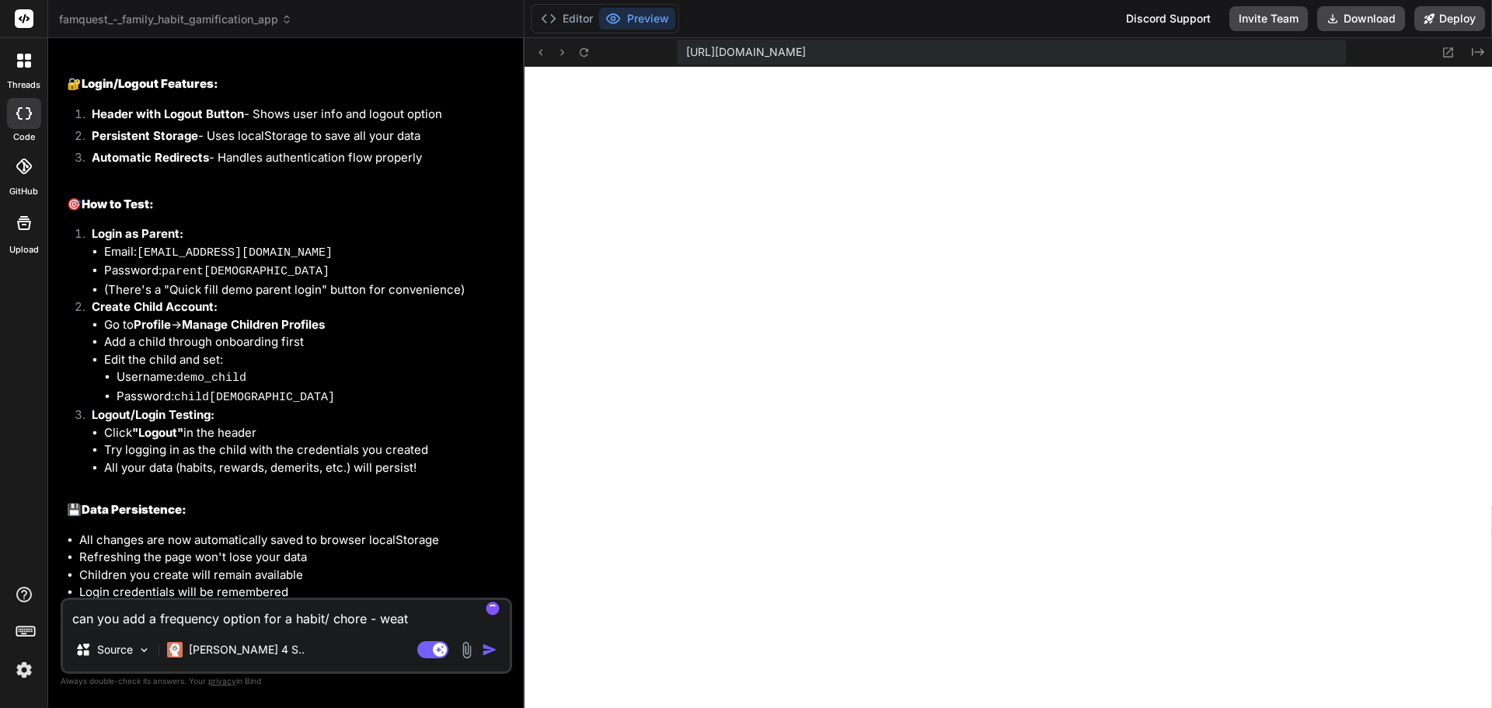
type textarea "can you add a frequency option for a habit/ chore - wea"
type textarea "x"
type textarea "can you add a frequency option for a habit/ chore - we"
type textarea "x"
type textarea "can you add a frequency option for a habit/ chore - wet"
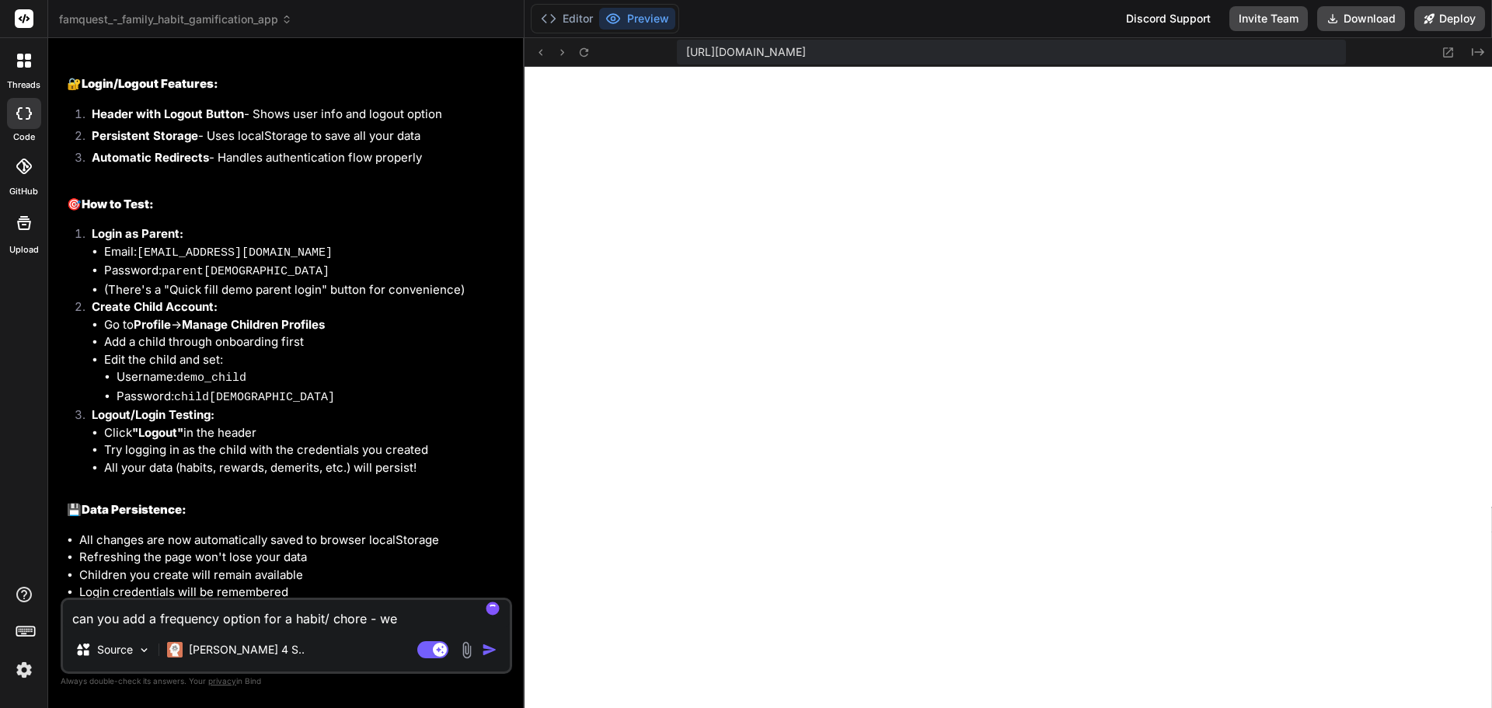
type textarea "x"
type textarea "can you add a frequency option for a habit/ chore - weth"
type textarea "x"
type textarea "can you add a frequency option for a habit/ chore - wethe"
type textarea "x"
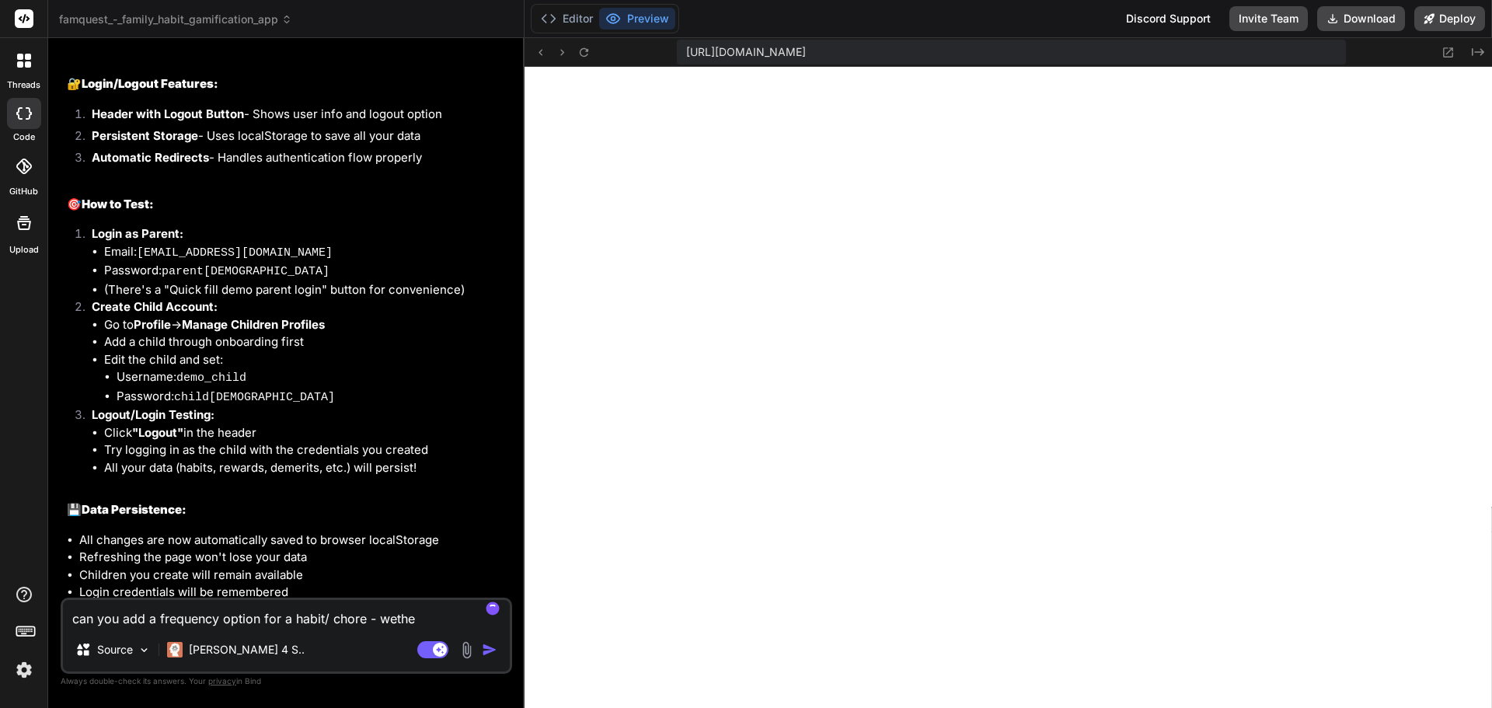
type textarea "can you add a frequency option for a habit/ chore - wether"
type textarea "x"
type textarea "can you add a frequency option for a habit/ chore - wethe"
type textarea "x"
type textarea "can you add a frequency option for a habit/ chore - weth"
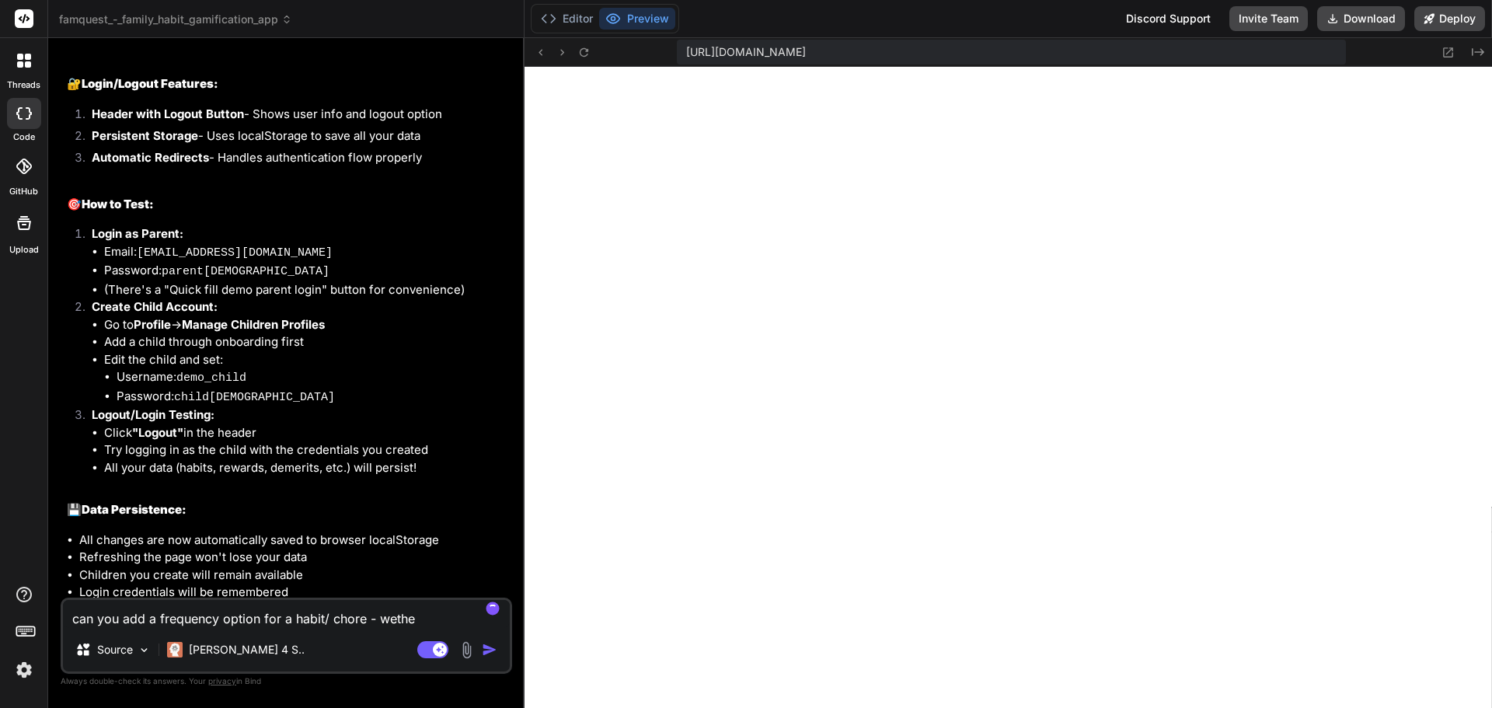
type textarea "x"
type textarea "can you add a frequency option for a habit/ chore - wet"
type textarea "x"
type textarea "can you add a frequency option for a habit/ chore - we"
type textarea "x"
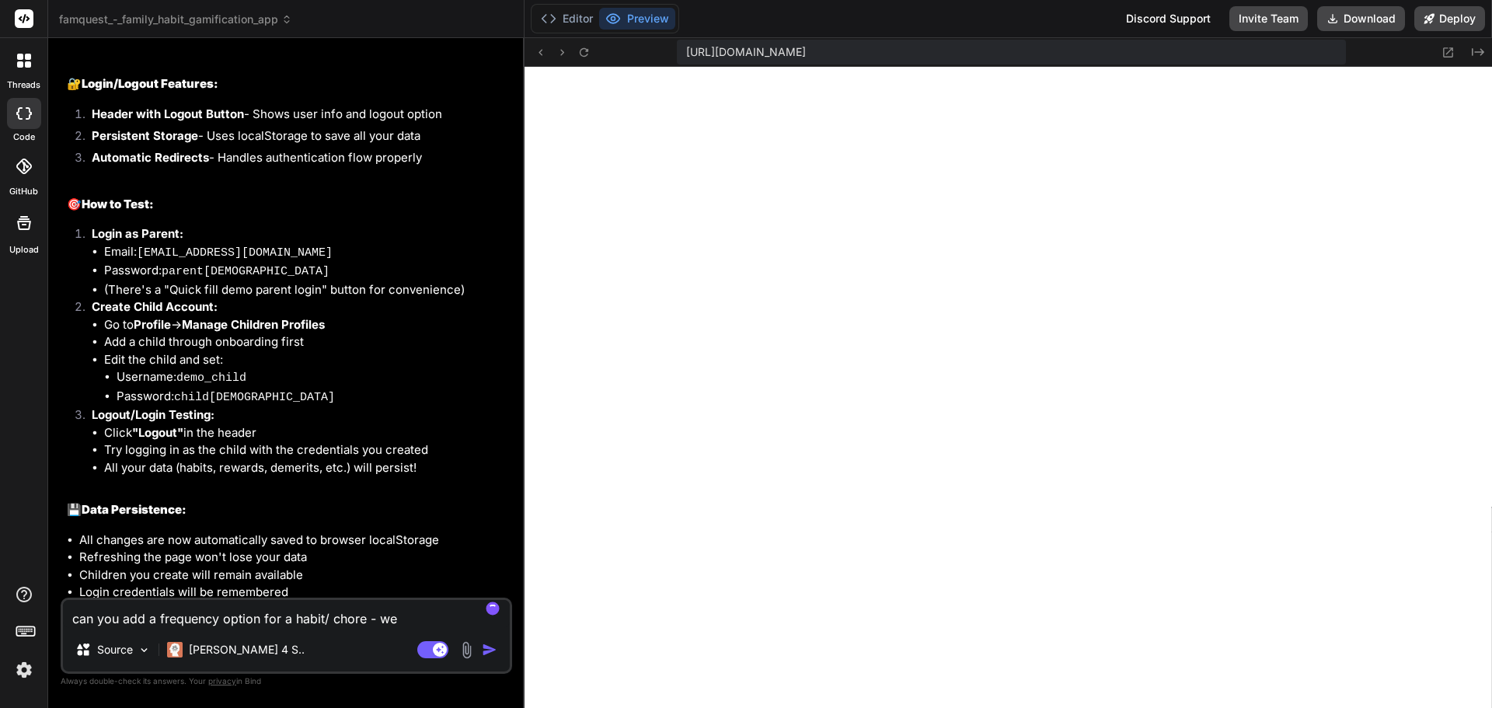
type textarea "can you add a frequency option for a habit/ chore - w"
type textarea "x"
type textarea "can you add a frequency option for a habit/ chore - wh"
type textarea "x"
type textarea "can you add a frequency option for a habit/ chore - whe"
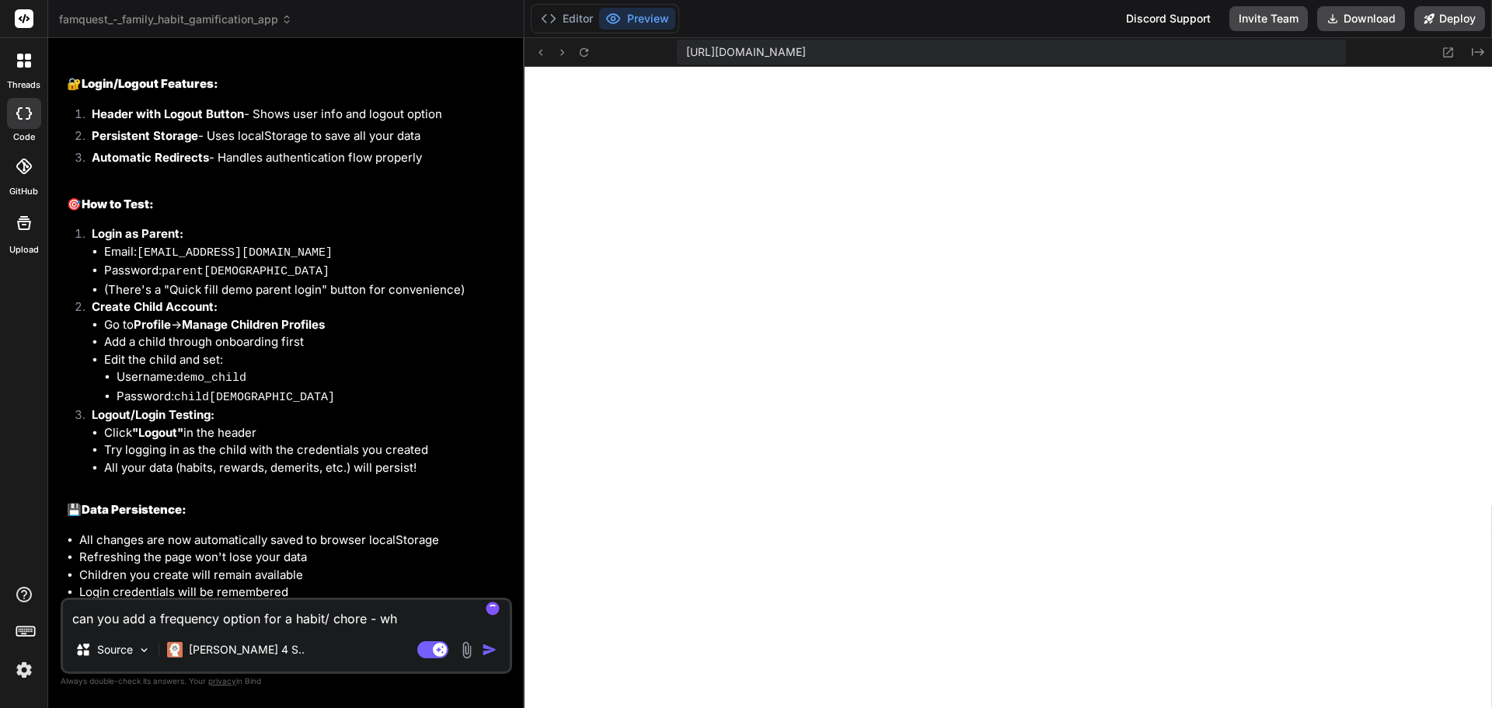
type textarea "x"
type textarea "can you add a frequency option for a habit/ chore - whet"
type textarea "x"
type textarea "can you add a frequency option for a habit/ chore - wheth"
type textarea "x"
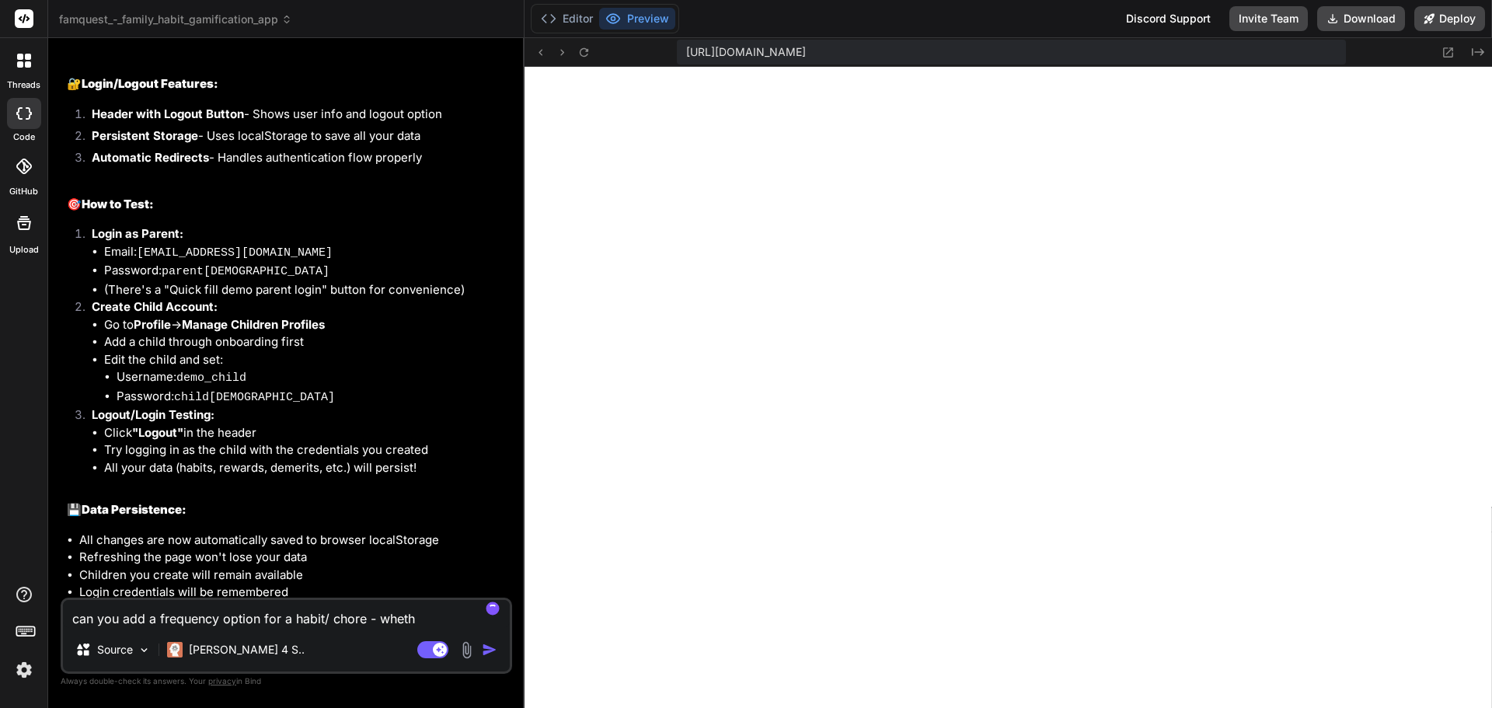
type textarea "can you add a frequency option for a habit/ chore - whethe"
type textarea "x"
type textarea "can you add a frequency option for a habit/ chore - whether"
type textarea "x"
type textarea "can you add a frequency option for a habit/ chore - whether"
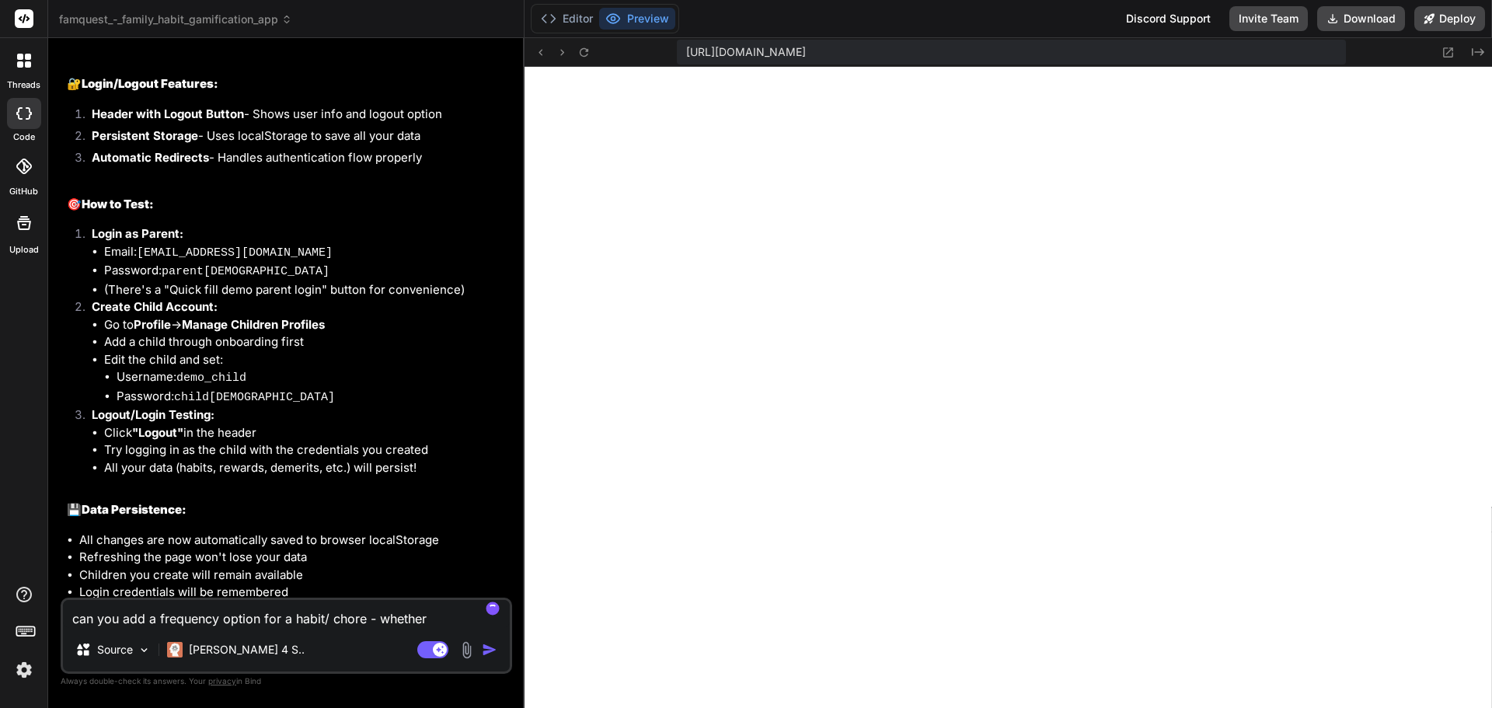
type textarea "x"
type textarea "can you add a frequency option for a habit/ chore - whether i"
type textarea "x"
type textarea "can you add a frequency option for a habit/ chore - whether it"
type textarea "x"
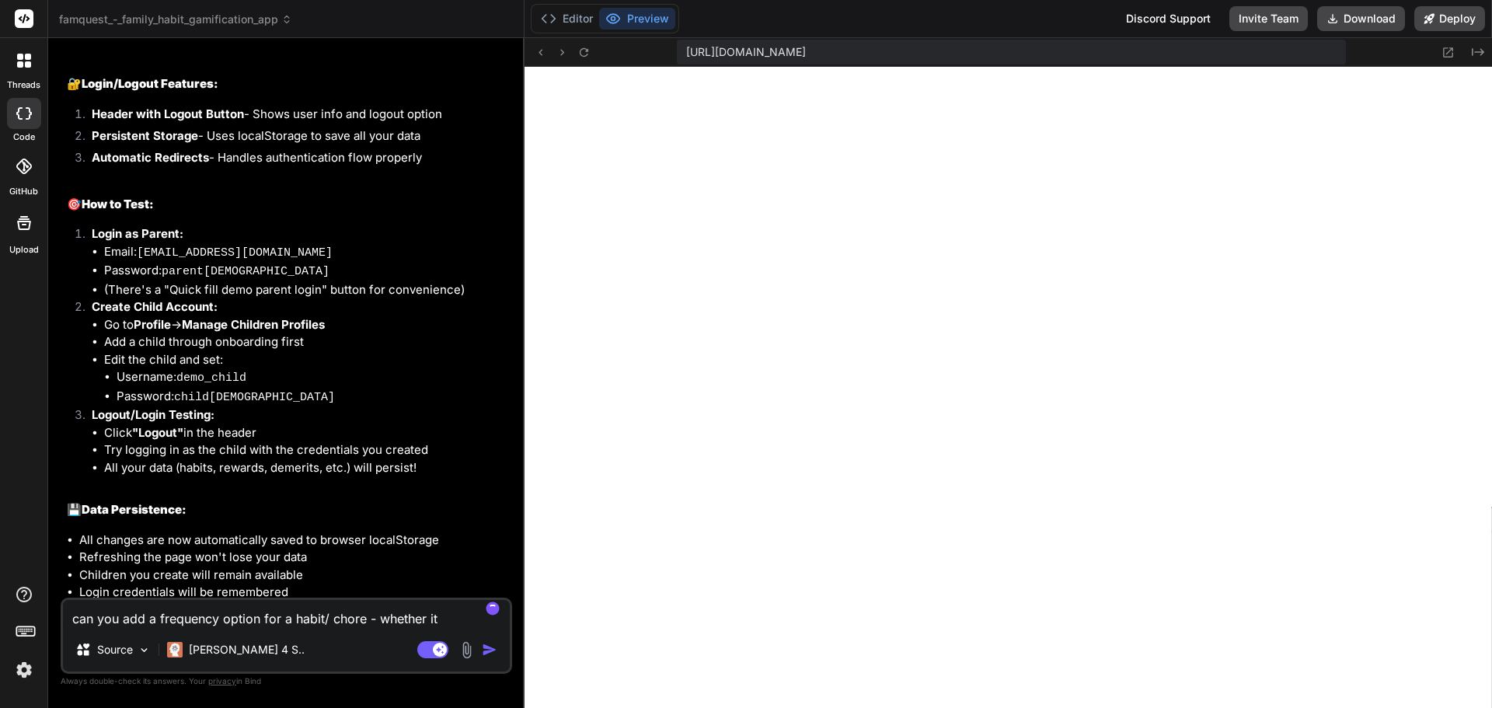
type textarea "can you add a frequency option for a habit/ chore - whether its"
type textarea "x"
type textarea "can you add a frequency option for a habit/ chore - whether its"
type textarea "x"
type textarea "can you add a frequency option for a habit/ chore - whether its d"
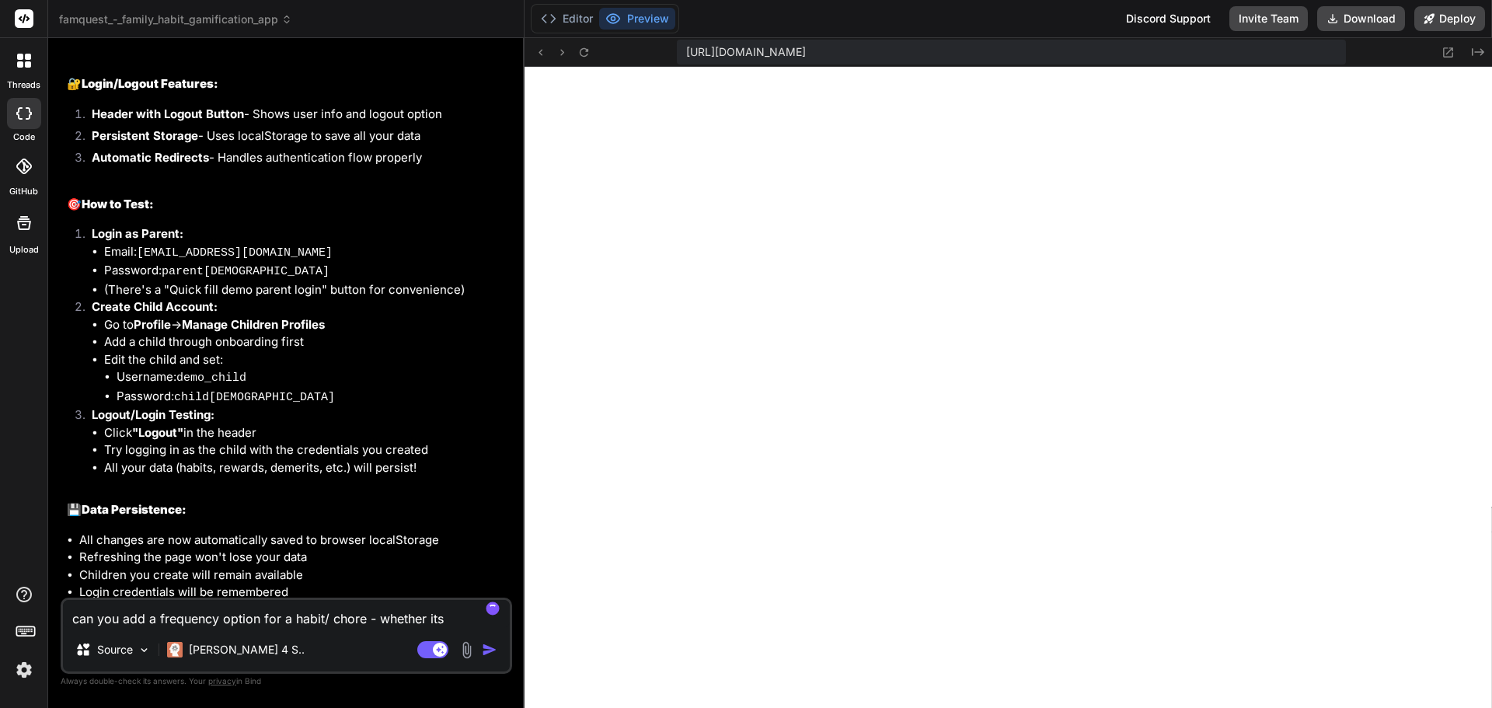
type textarea "x"
type textarea "can you add a frequency option for a habit/ chore - whether its da"
type textarea "x"
type textarea "can you add a frequency option for a habit/ chore - whether its dai"
type textarea "x"
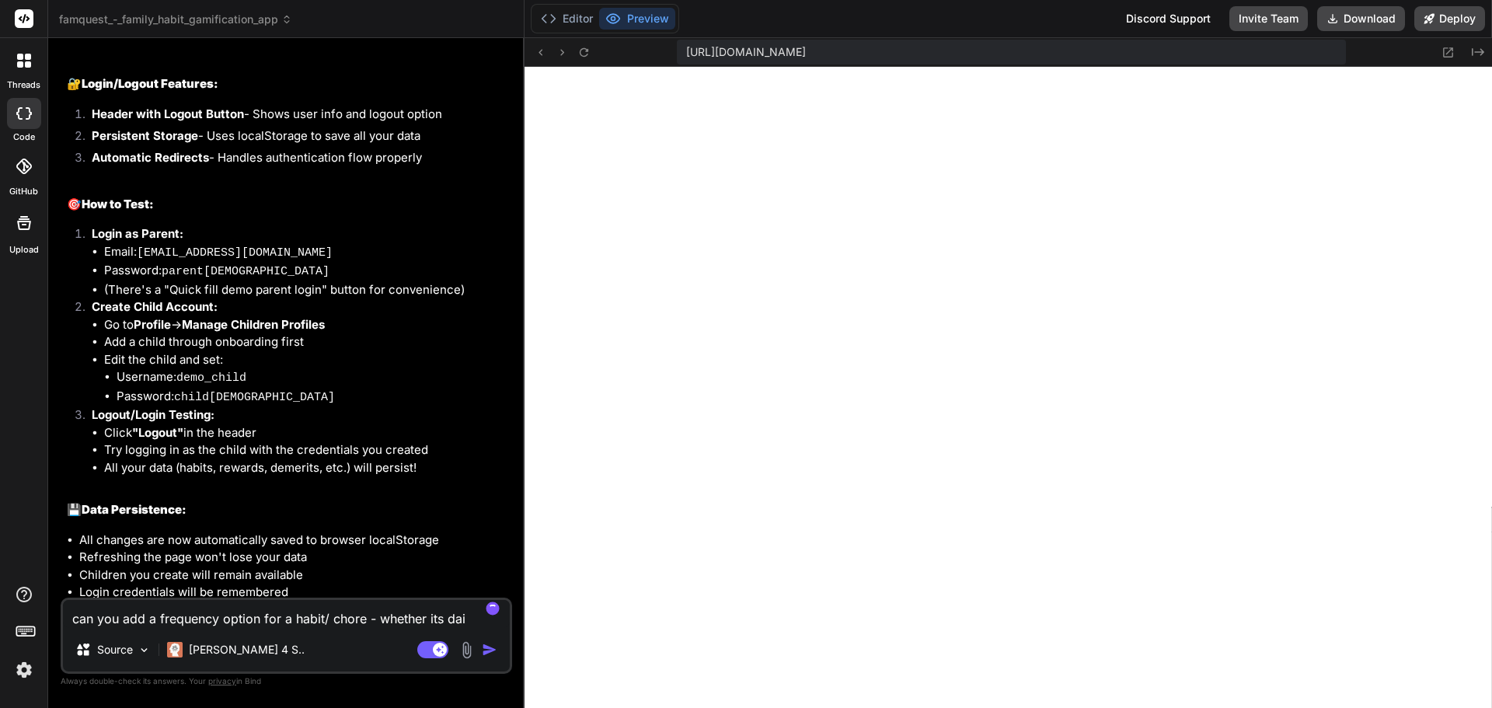
type textarea "can you add a frequency option for a habit/ chore - whether its dail"
type textarea "x"
type textarea "can you add a frequency option for a habit/ chore - whether its daily"
type textarea "x"
type textarea "can you add a frequency option for a habit/ chore - whether its daily,"
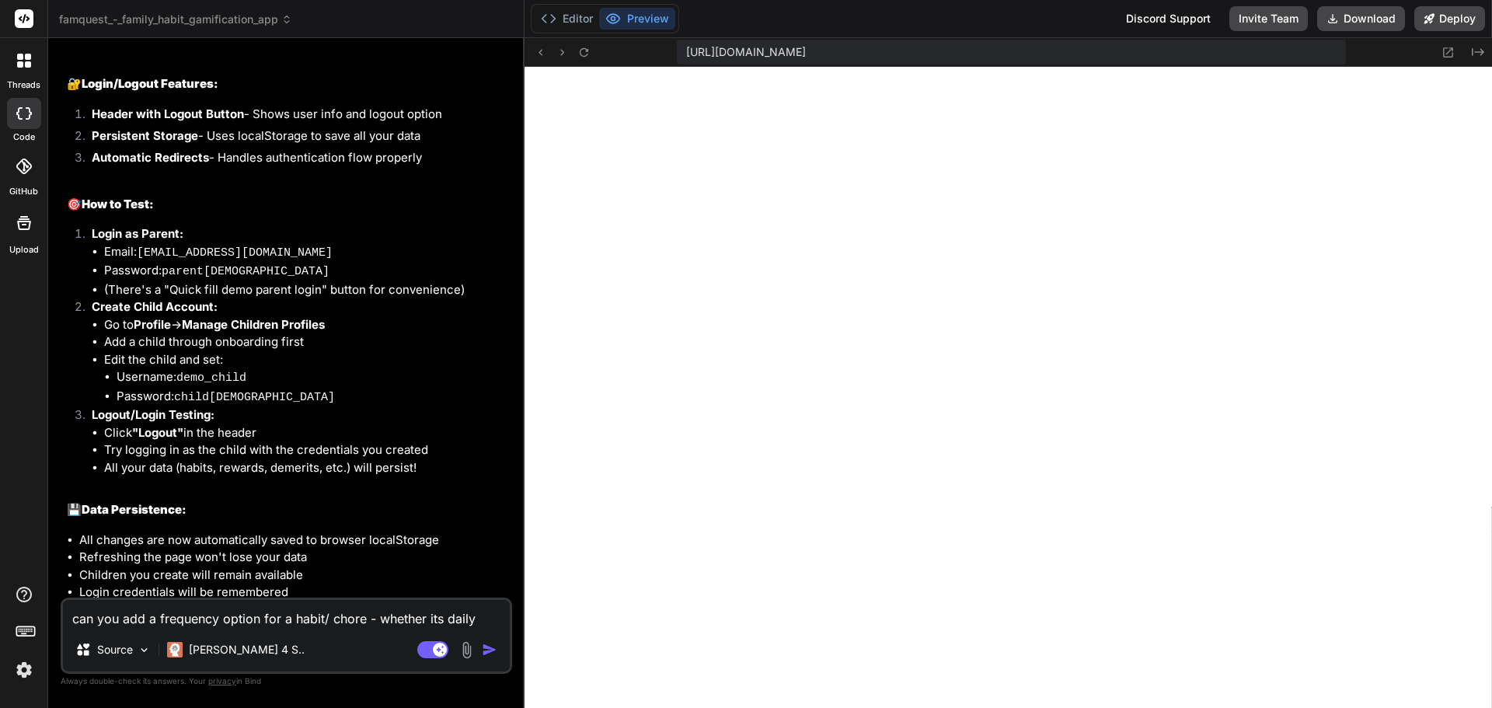
type textarea "x"
type textarea "can you add a frequency option for a habit/ chore - whether its daily,"
type textarea "x"
type textarea "can you add a frequency option for a habit/ chore - whether its daily, w"
type textarea "x"
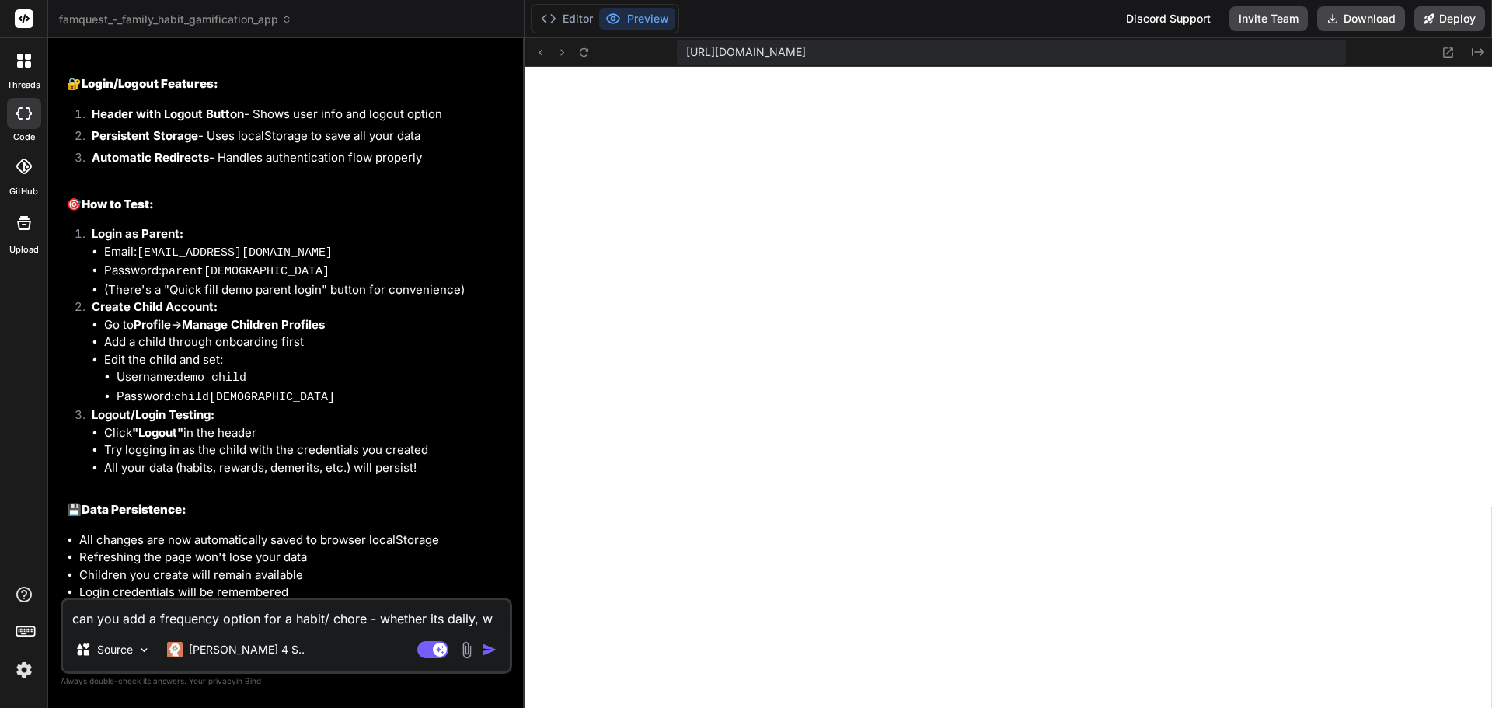
type textarea "can you add a frequency option for a habit/ chore - whether its daily, we"
type textarea "x"
type textarea "can you add a frequency option for a habit/ chore - whether its daily, wee"
type textarea "x"
type textarea "can you add a frequency option for a habit/ chore - whether its daily, week"
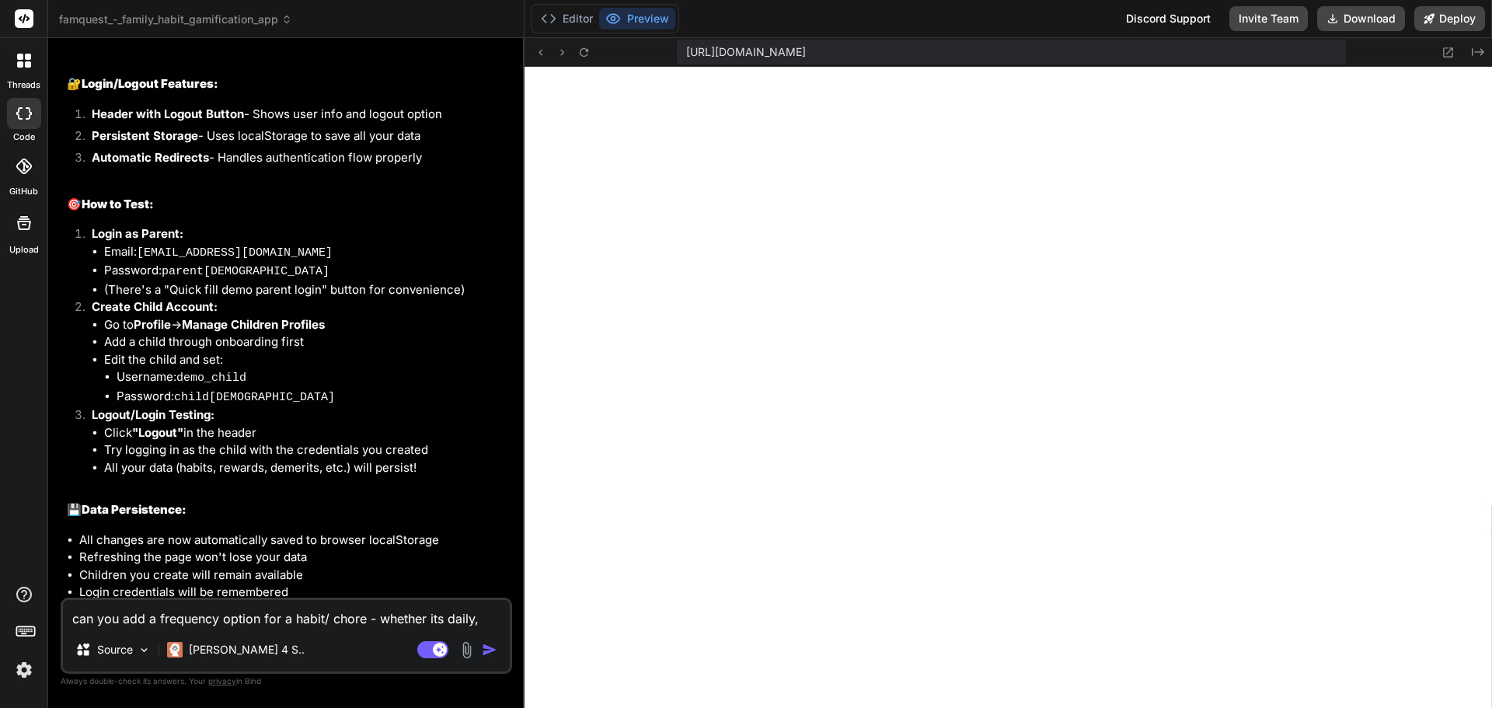
type textarea "x"
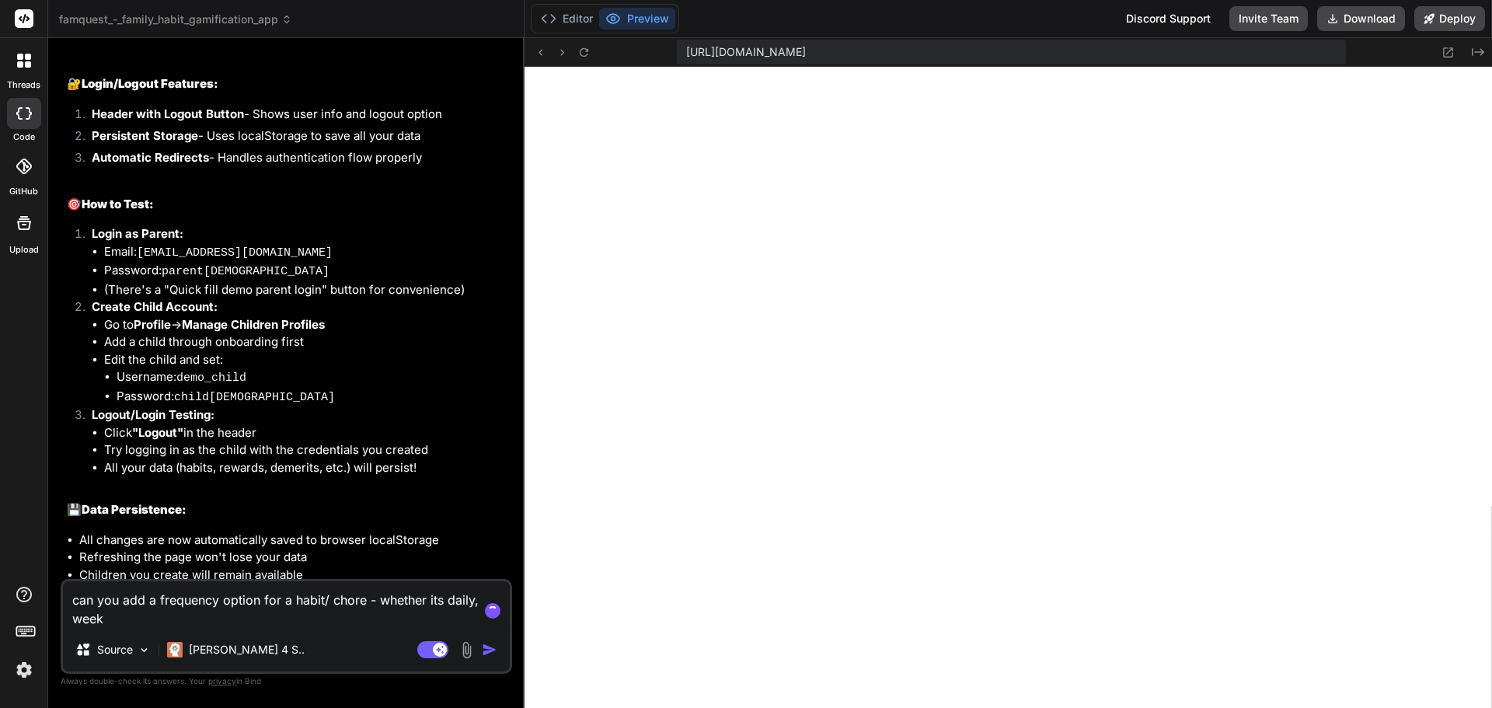
type textarea "can you add a frequency option for a habit/ chore - whether its daily, weekl"
type textarea "x"
type textarea "can you add a frequency option for a habit/ chore - whether its daily, weekly"
type textarea "x"
type textarea "can you add a frequency option for a habit/ chore - whether its daily, weekly,"
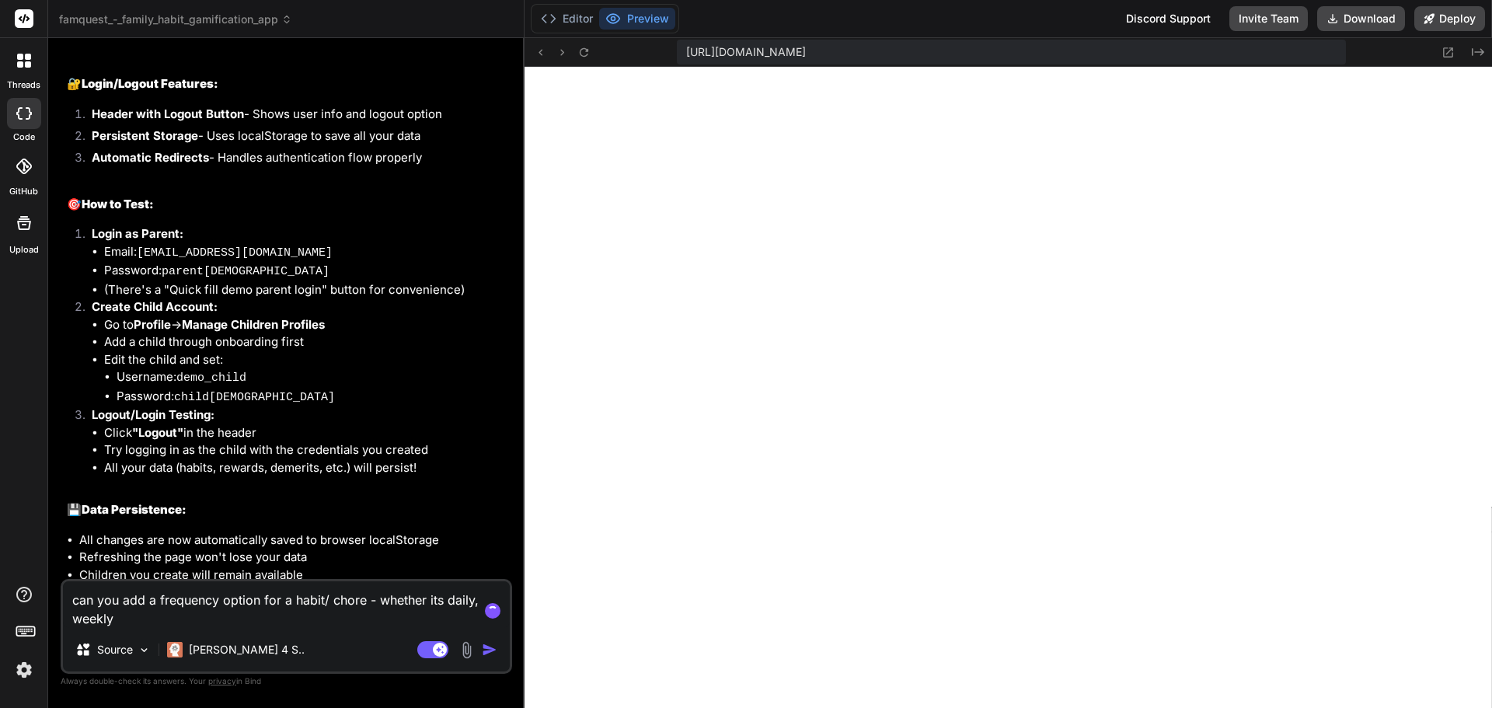
type textarea "x"
type textarea "can you add a frequency option for a habit/ chore - whether its daily, weekly,"
type textarea "x"
type textarea "can you add a frequency option for a habit/ chore - whether its daily, weekly, m"
type textarea "x"
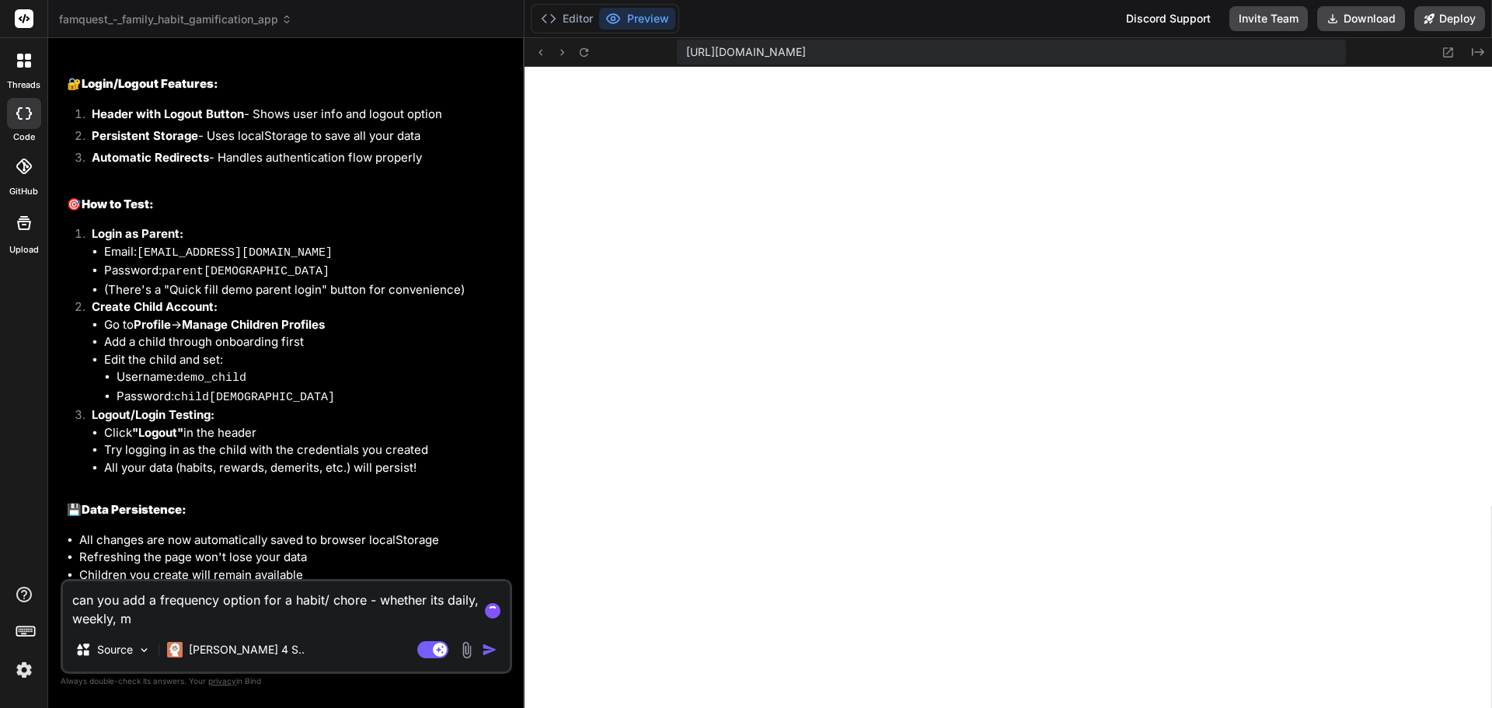
type textarea "can you add a frequency option for a habit/ chore - whether its daily, weekly, …"
type textarea "x"
type textarea "can you add a frequency option for a habit/ chore - whether its daily, weekly, …"
type textarea "x"
type textarea "can you add a frequency option for a habit/ chore - whether its daily, weekly, …"
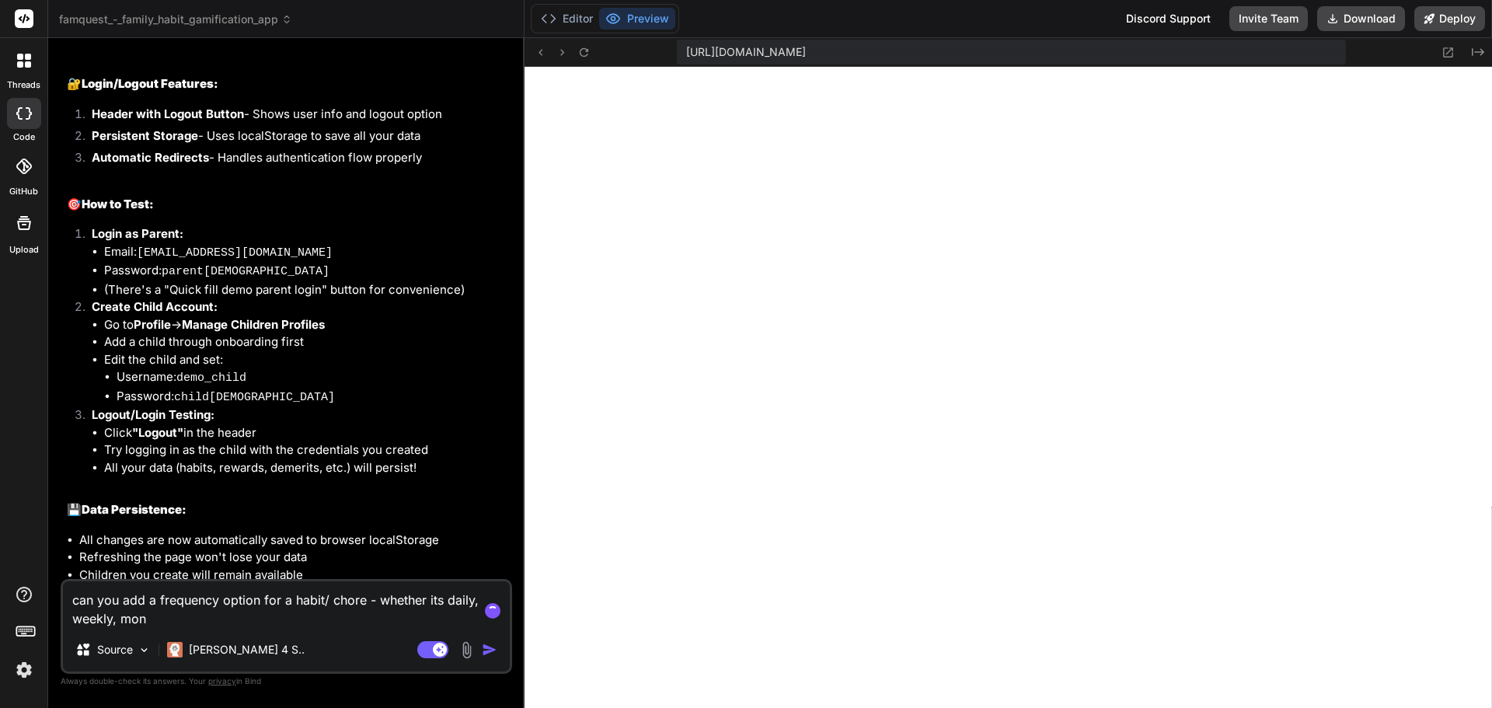
type textarea "x"
type textarea "can you add a frequency option for a habit/ chore - whether its daily, weekly, …"
type textarea "x"
type textarea "can you add a frequency option for a habit/ chore - whether its daily, weekly, …"
click at [413, 619] on textarea "can you add a frequency option for when creating a habit/ chore - whether its d…" at bounding box center [286, 604] width 447 height 47
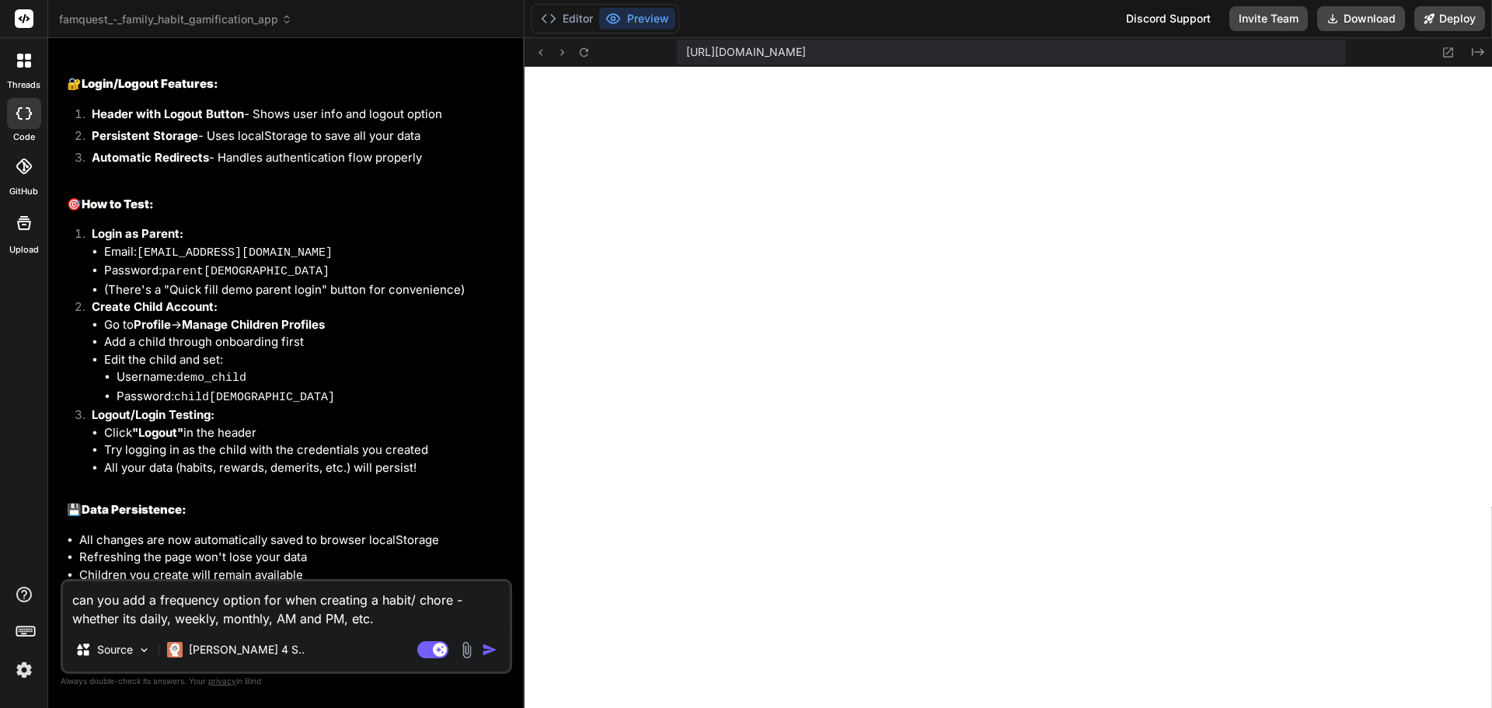
click at [490, 652] on img "button" at bounding box center [490, 650] width 16 height 16
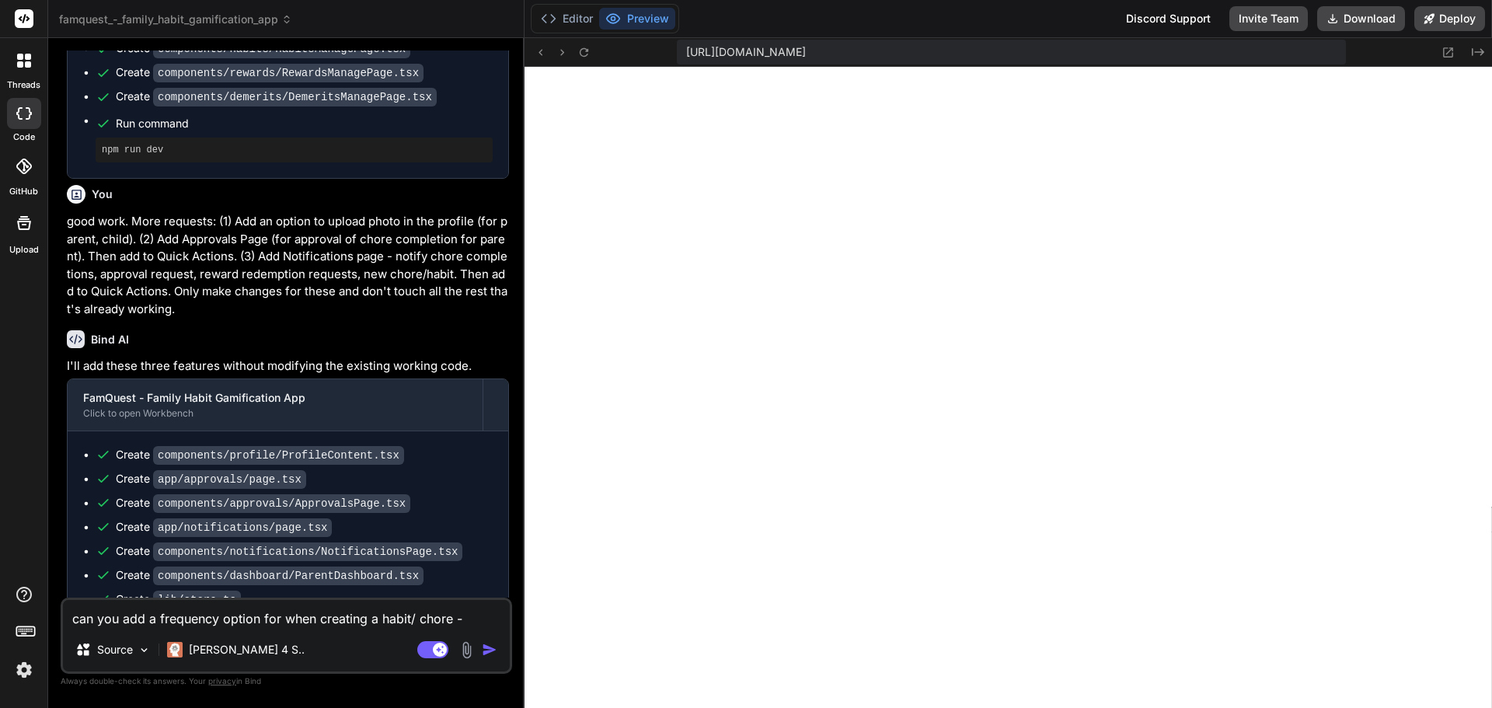
scroll to position [424, 0]
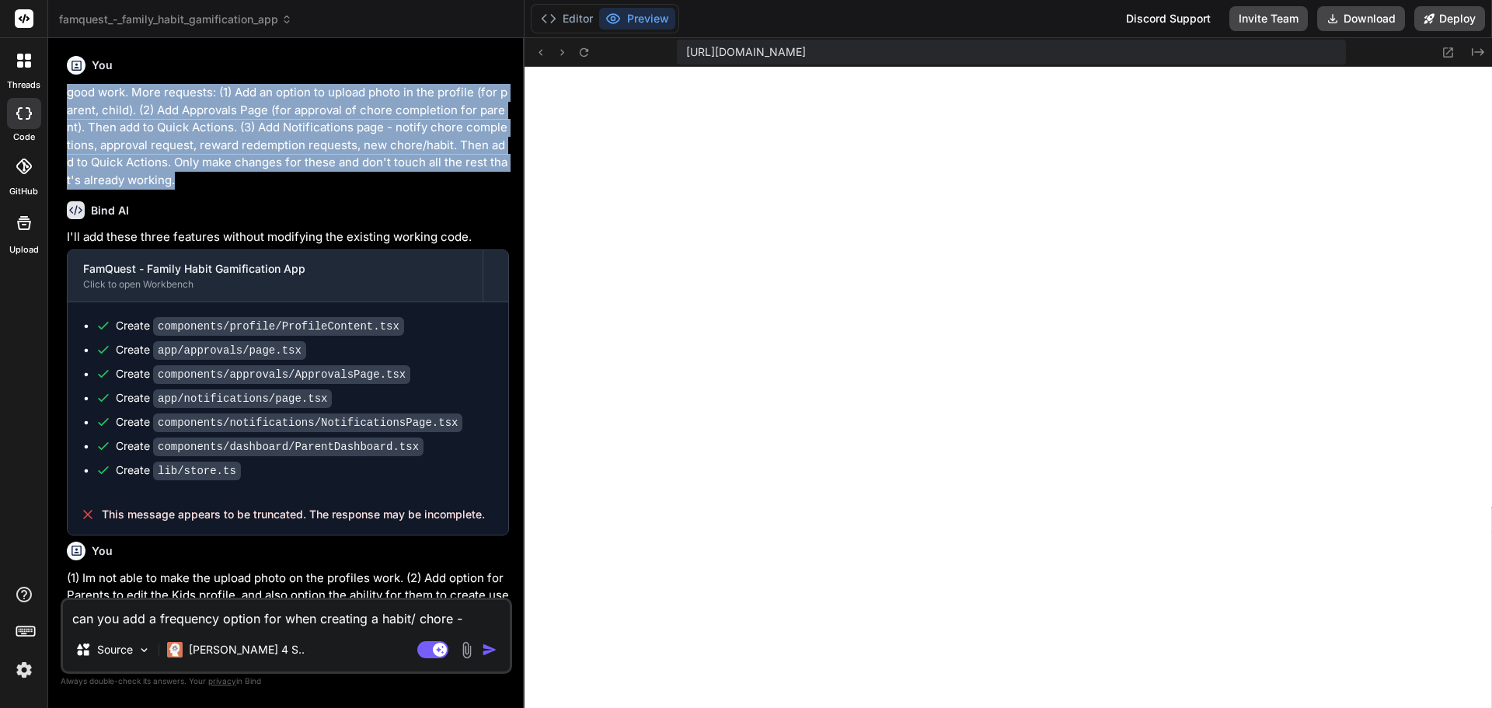
drag, startPoint x: 67, startPoint y: 93, endPoint x: 190, endPoint y: 183, distance: 152.3
click at [190, 183] on p "good work. More requests: (1) Add an option to upload photo in the profile (for…" at bounding box center [288, 136] width 442 height 105
click at [587, 50] on icon at bounding box center [583, 51] width 9 height 9
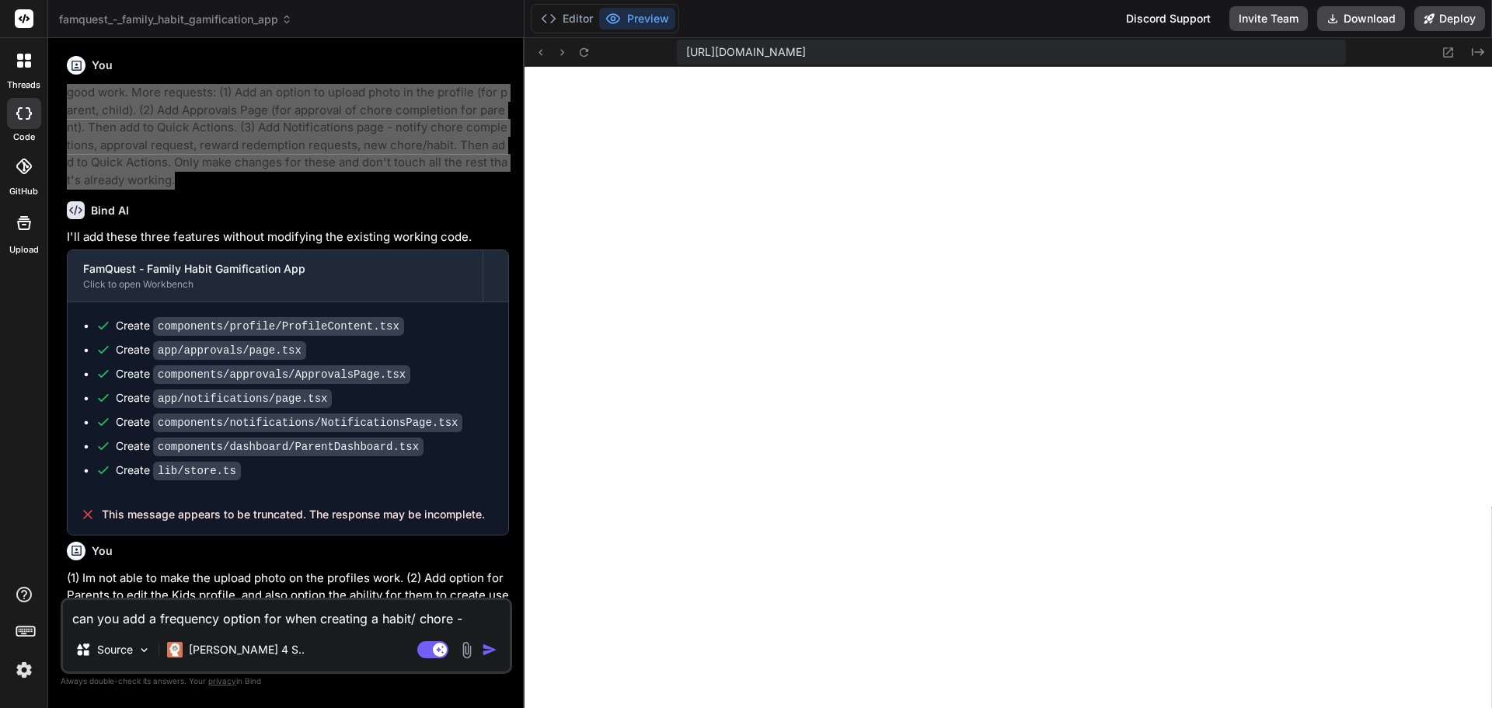
scroll to position [2554, 0]
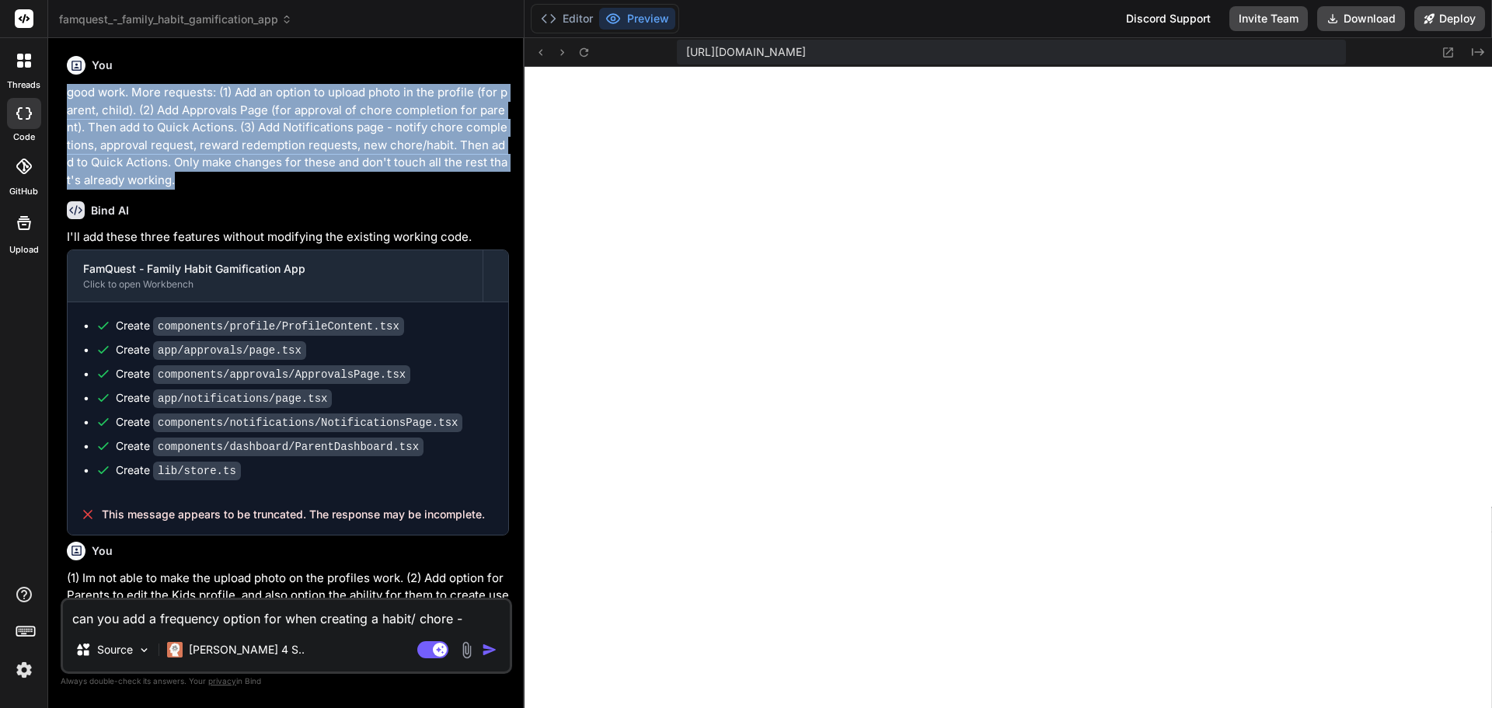
click at [421, 186] on p "good work. More requests: (1) Add an option to upload photo in the profile (for…" at bounding box center [288, 136] width 442 height 105
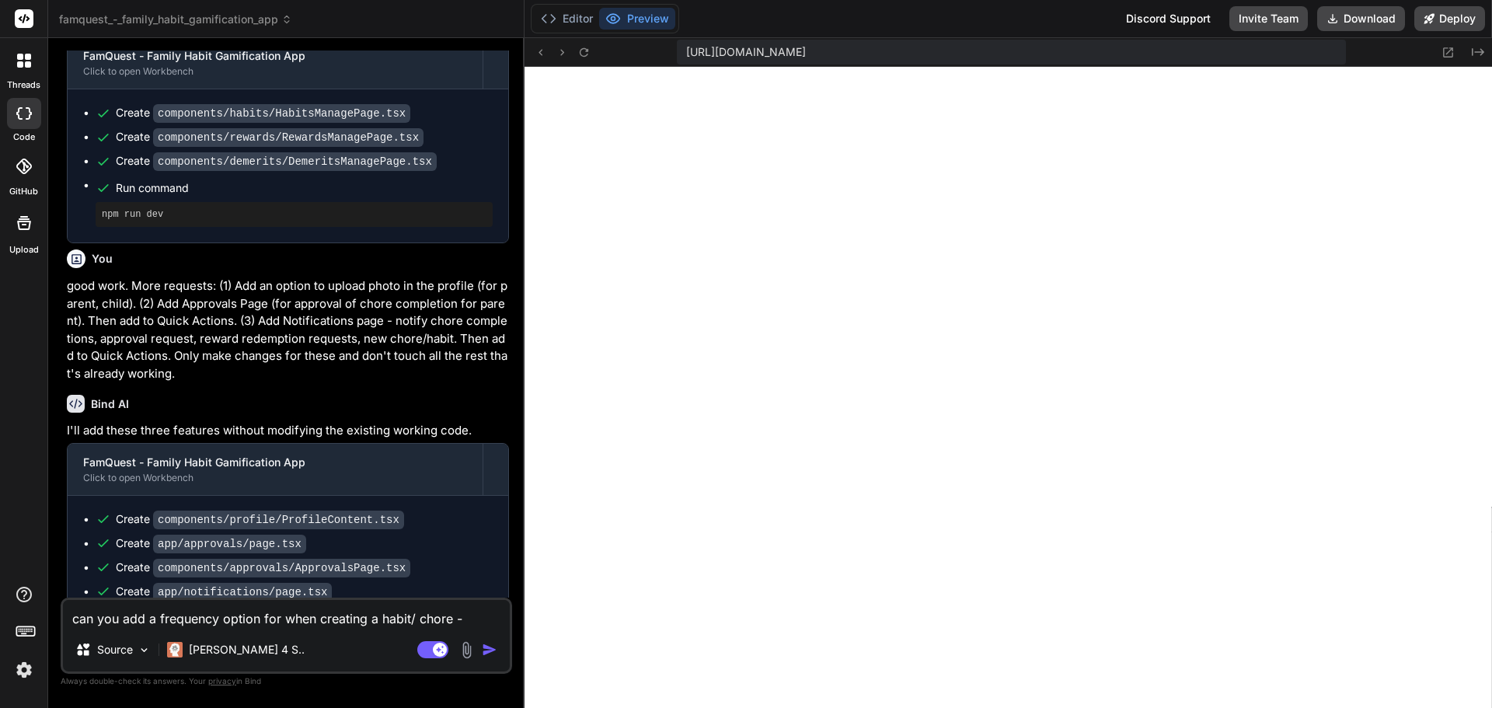
scroll to position [388, 0]
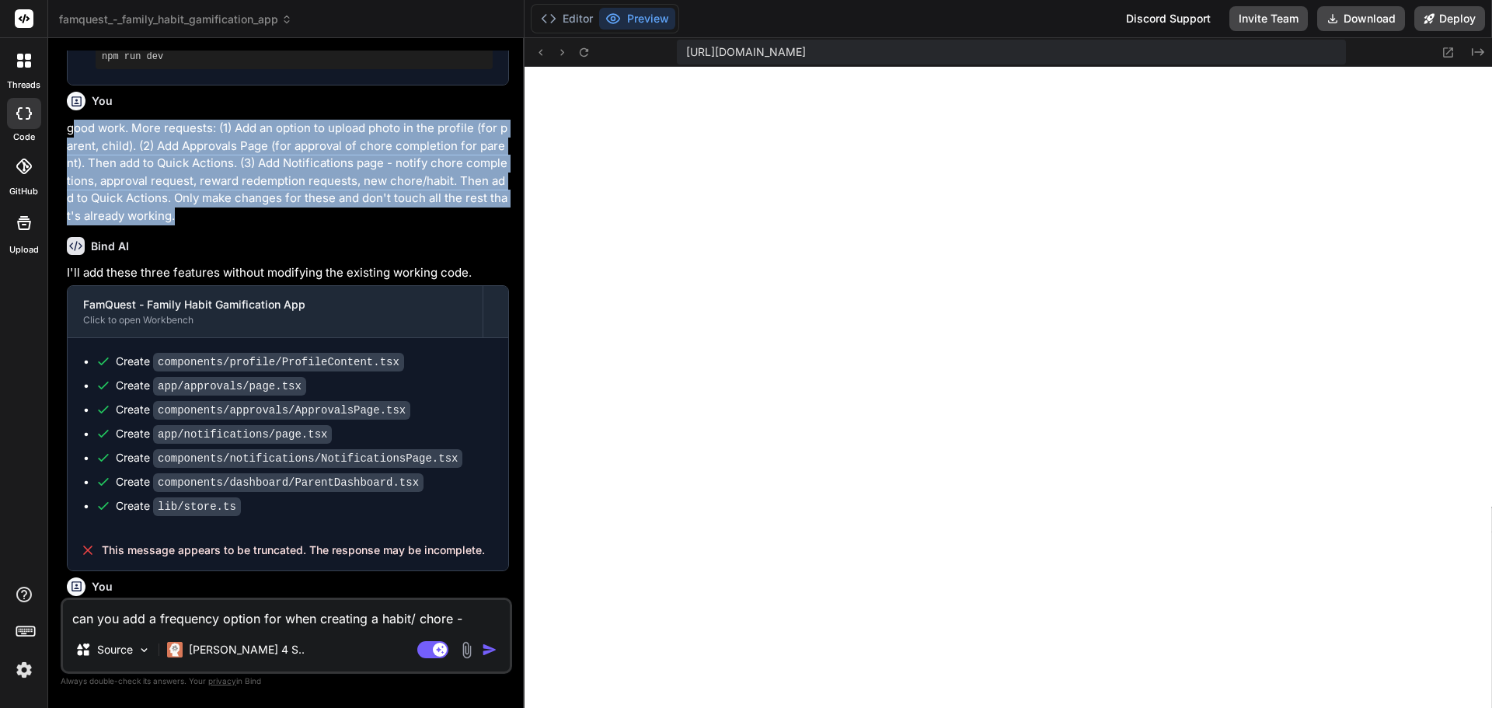
drag, startPoint x: 72, startPoint y: 121, endPoint x: 218, endPoint y: 211, distance: 171.6
click at [218, 211] on p "good work. More requests: (1) Add an option to upload photo in the profile (for…" at bounding box center [288, 172] width 442 height 105
click at [174, 164] on p "good work. More requests: (1) Add an option to upload photo in the profile (for…" at bounding box center [288, 172] width 442 height 105
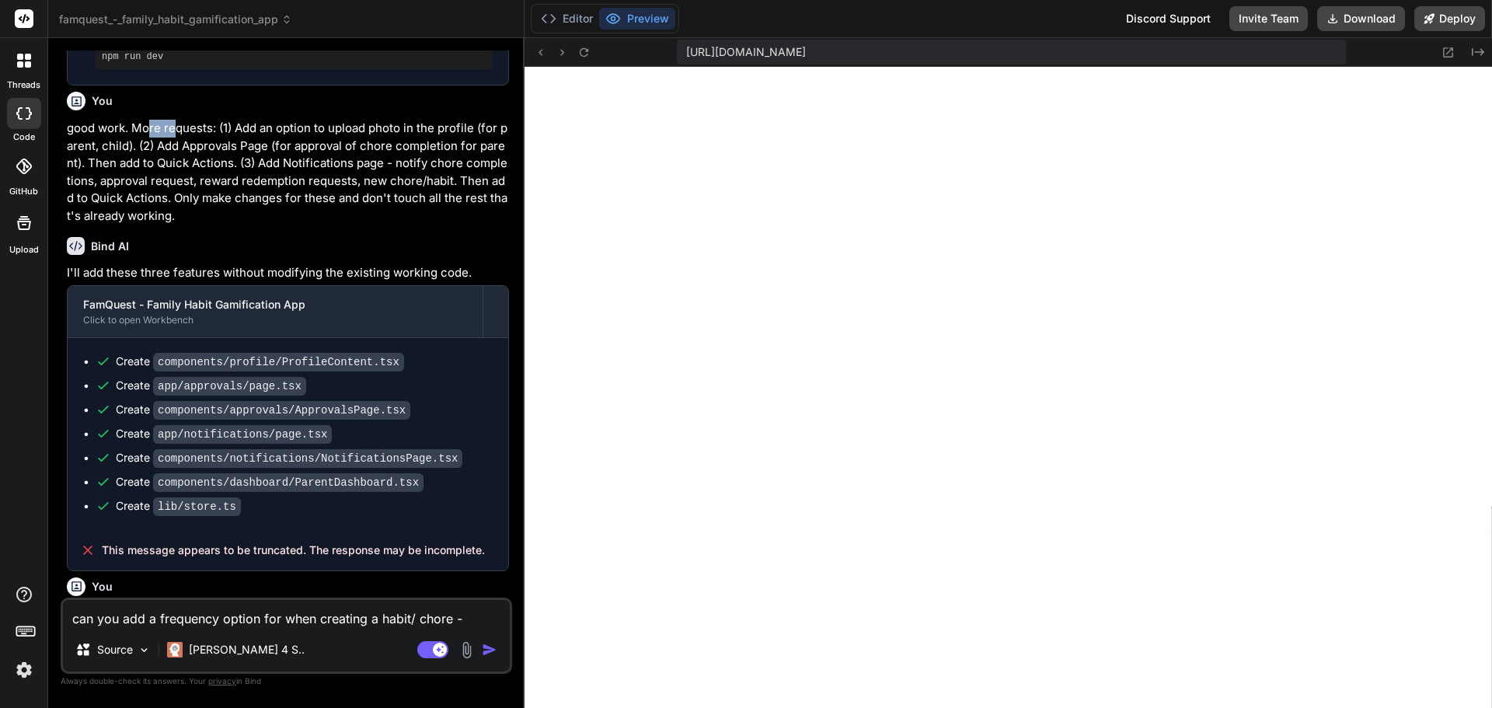
drag, startPoint x: 158, startPoint y: 128, endPoint x: 183, endPoint y: 128, distance: 24.9
click at [183, 128] on p "good work. More requests: (1) Add an option to upload photo in the profile (for…" at bounding box center [288, 172] width 442 height 105
drag, startPoint x: 233, startPoint y: 125, endPoint x: 392, endPoint y: 128, distance: 158.5
click at [392, 128] on p "good work. More requests: (1) Add an option to upload photo in the profile (for…" at bounding box center [288, 172] width 442 height 105
drag, startPoint x: 154, startPoint y: 145, endPoint x: 263, endPoint y: 145, distance: 108.8
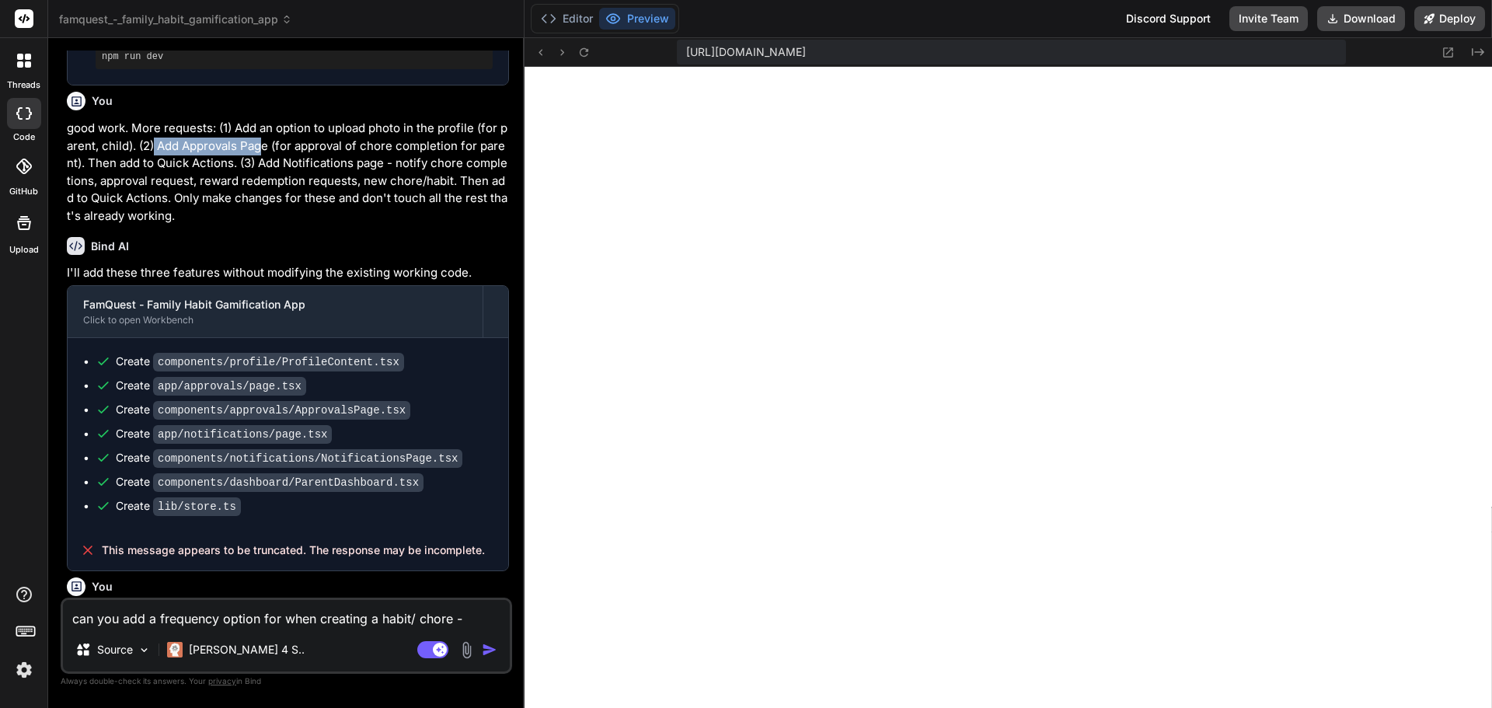
click at [263, 145] on p "good work. More requests: (1) Add an option to upload photo in the profile (for…" at bounding box center [288, 172] width 442 height 105
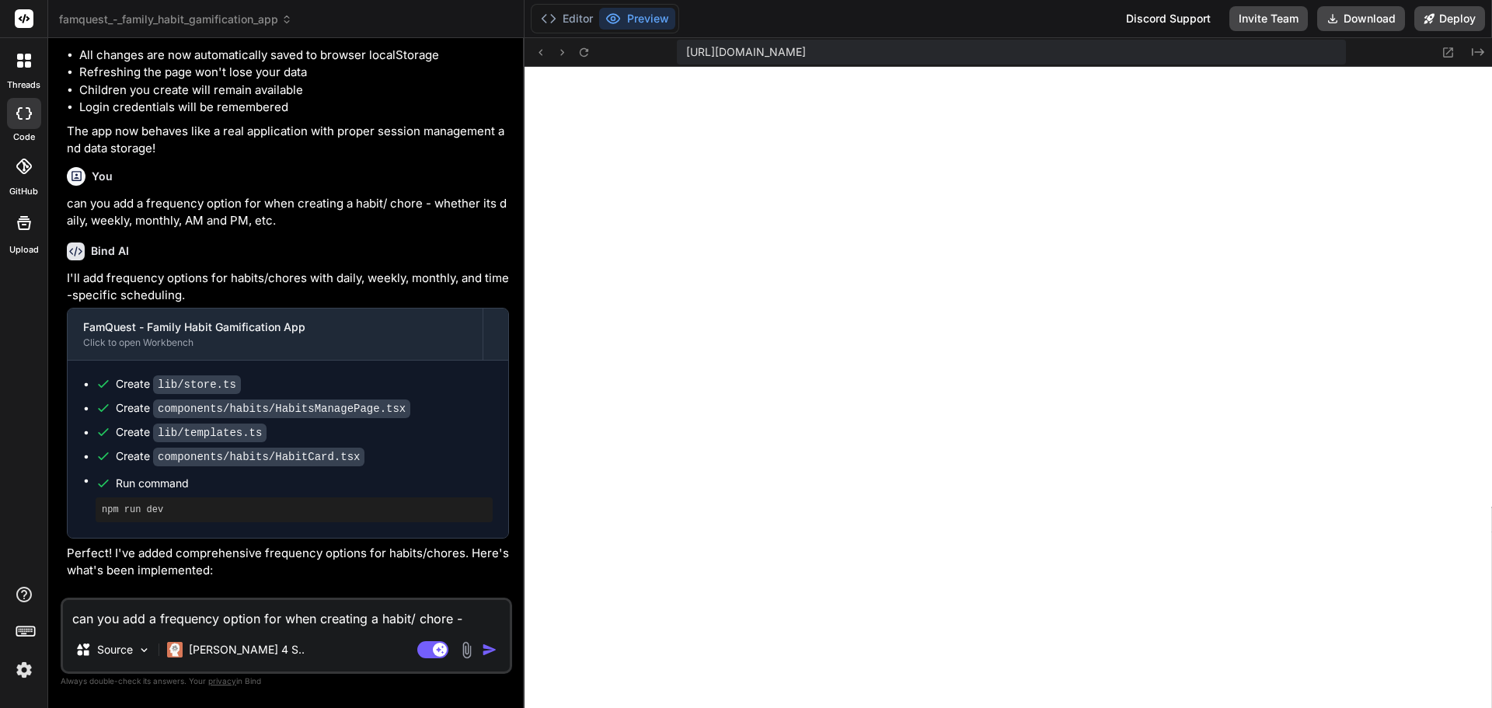
scroll to position [2849, 0]
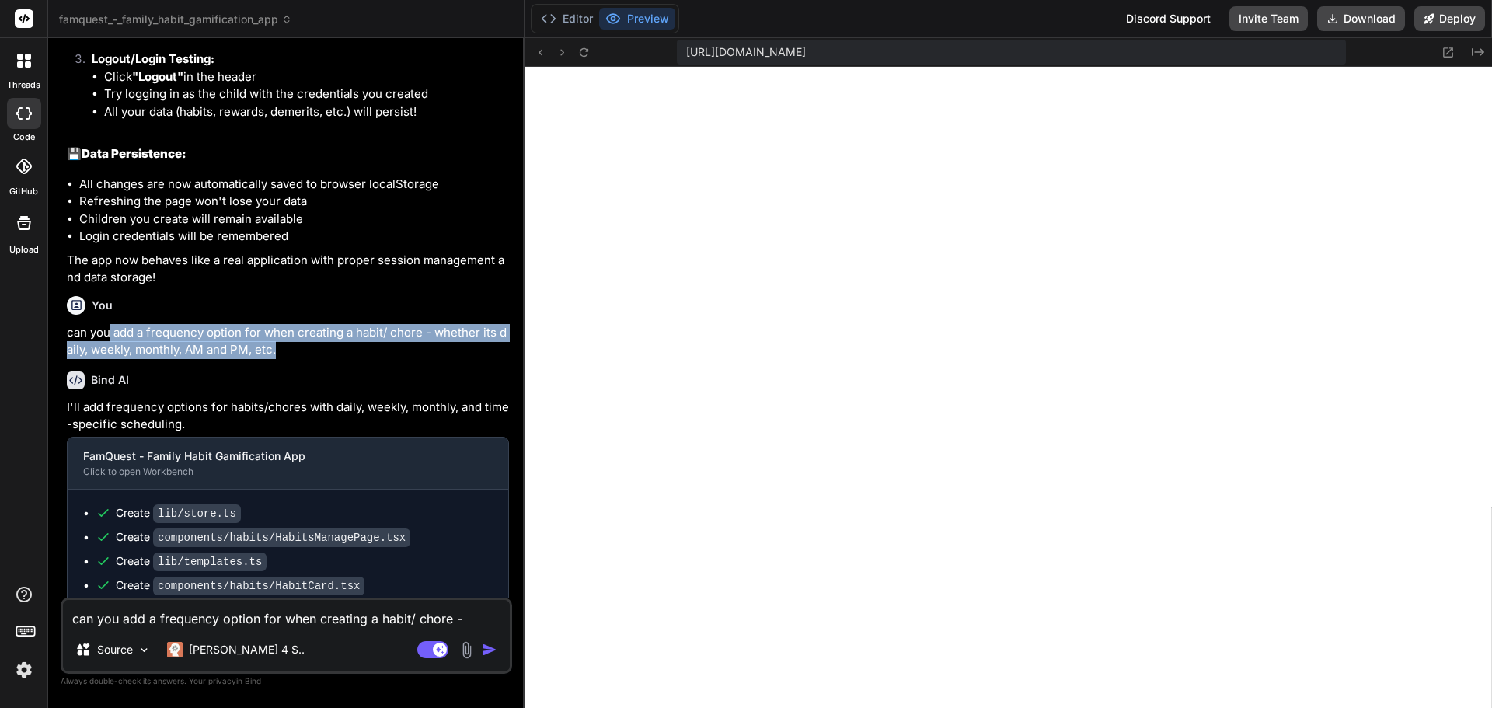
drag, startPoint x: 109, startPoint y: 280, endPoint x: 289, endPoint y: 300, distance: 181.3
click at [289, 324] on p "can you add a frequency option for when creating a habit/ chore - whether its d…" at bounding box center [288, 341] width 442 height 35
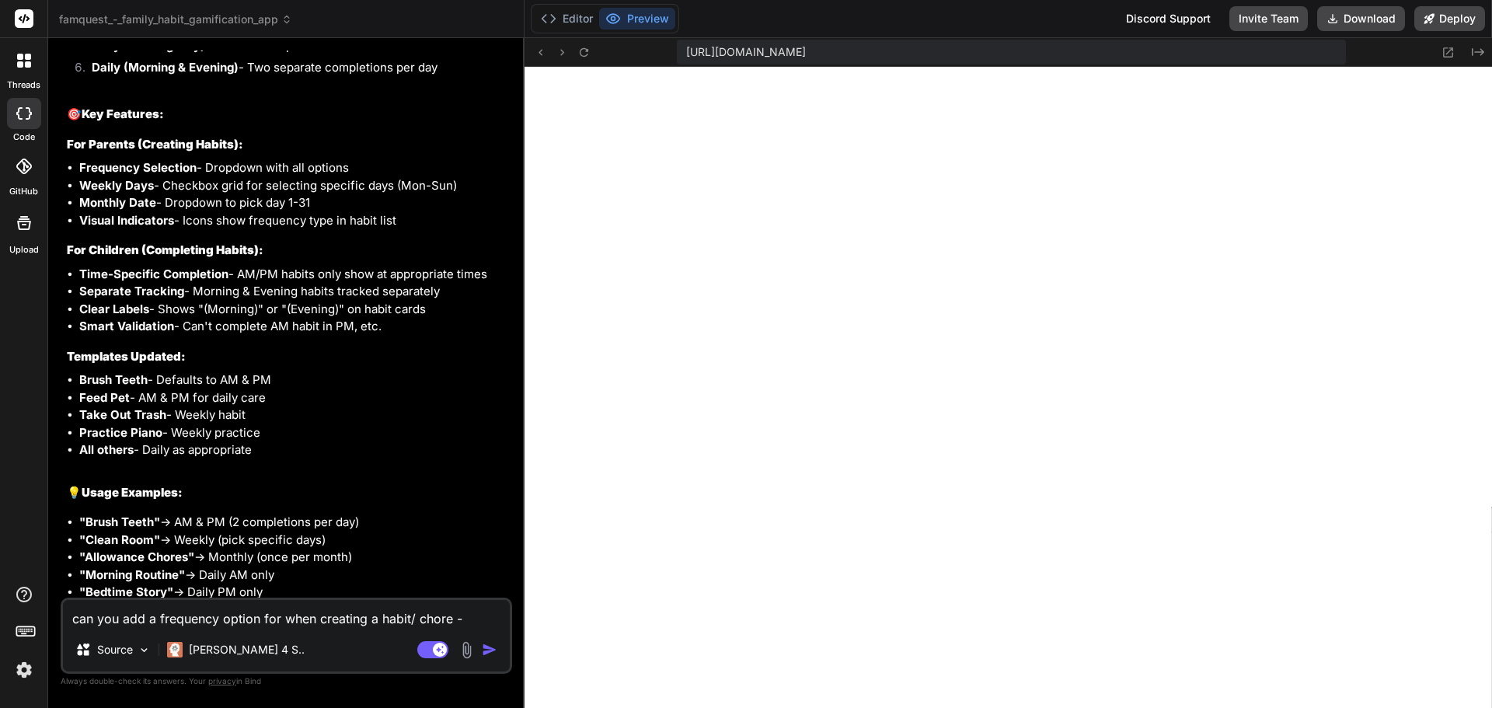
scroll to position [3662, 0]
click at [577, 55] on icon at bounding box center [583, 52] width 13 height 13
